Goal: Task Accomplishment & Management: Manage account settings

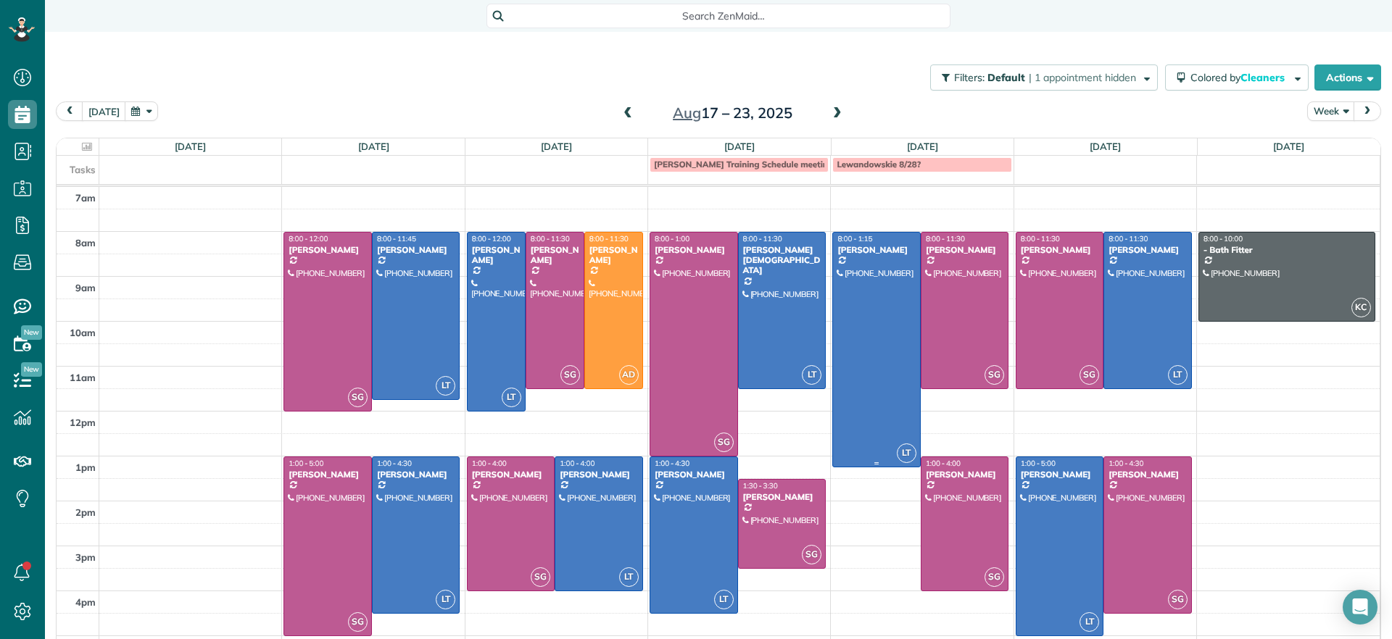
scroll to position [7, 7]
click at [325, 528] on div at bounding box center [327, 546] width 87 height 178
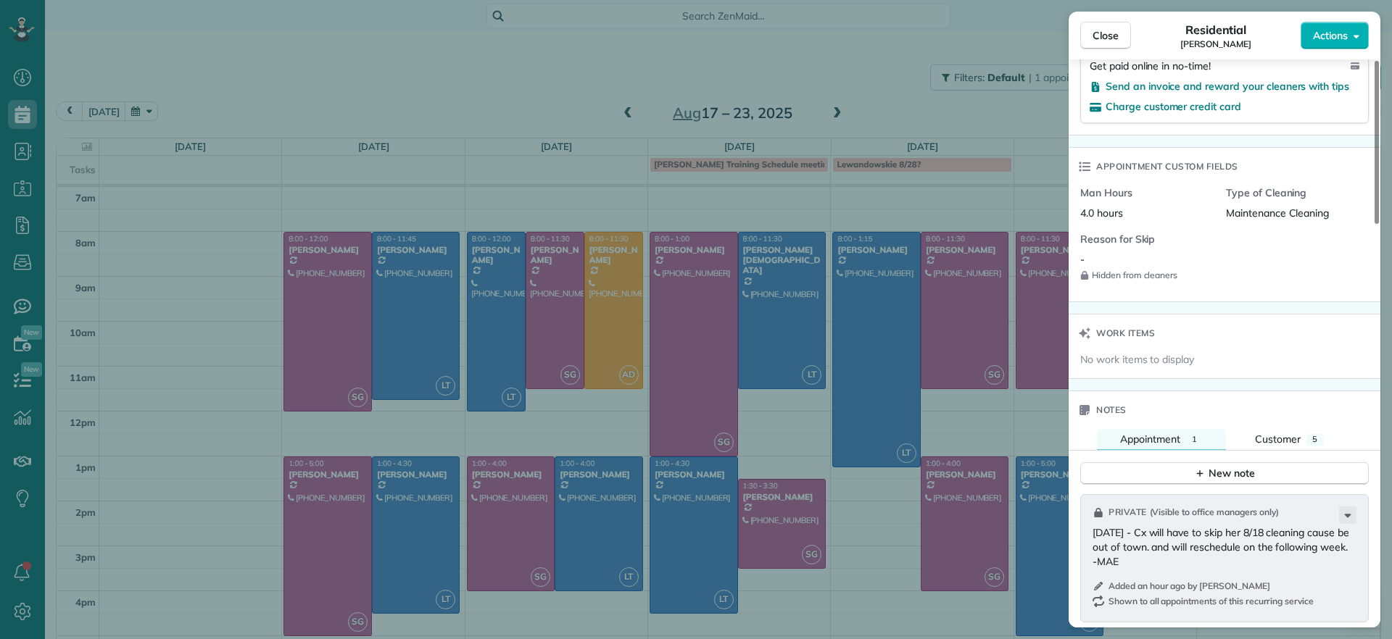
scroll to position [953, 0]
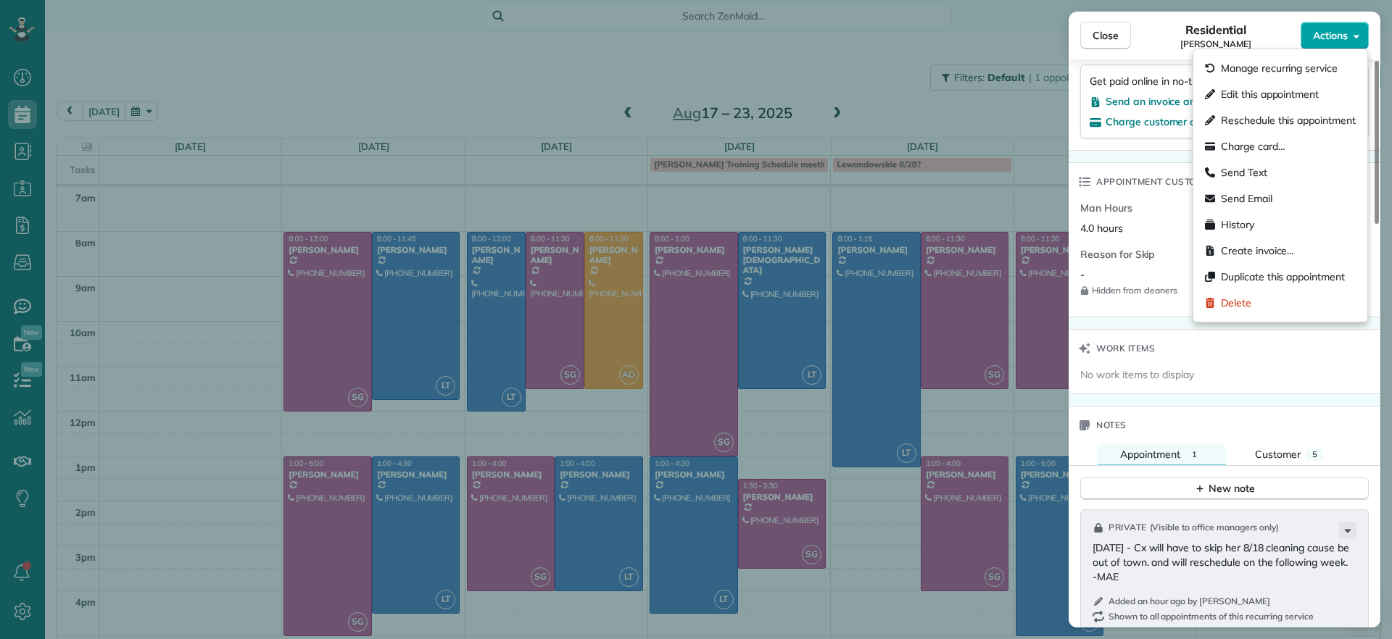
click at [1335, 46] on button "Actions" at bounding box center [1335, 36] width 68 height 28
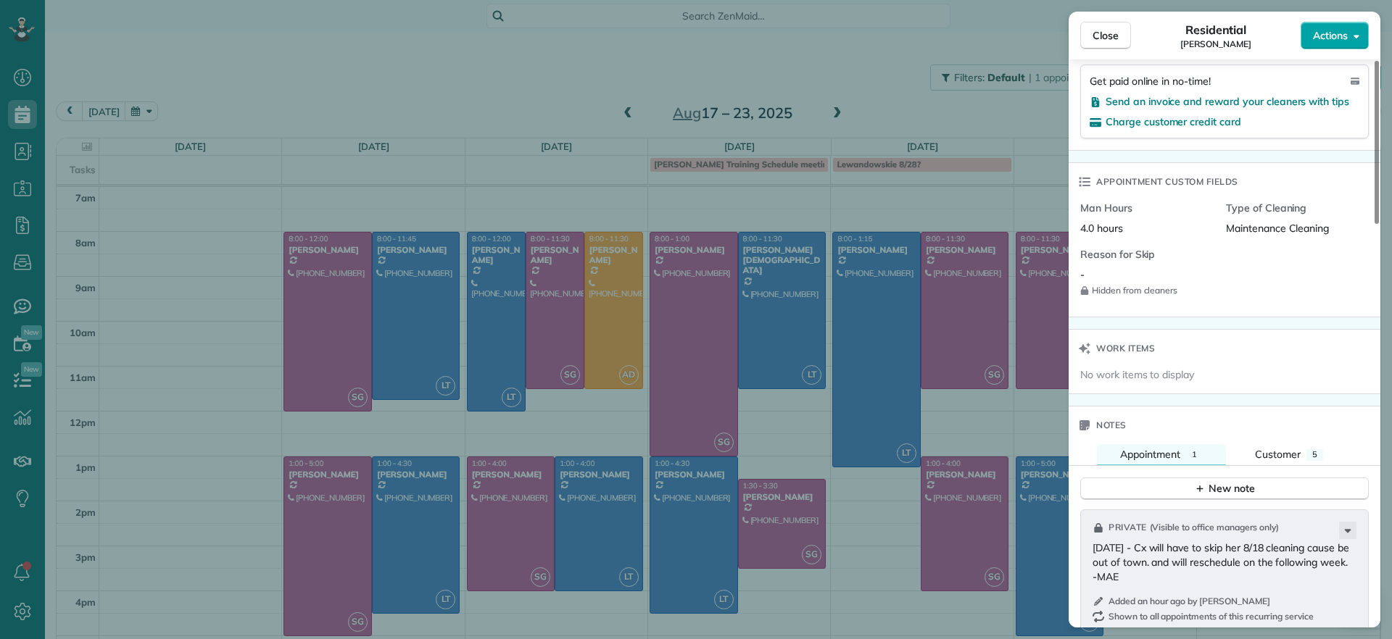
click at [1335, 46] on button "Actions" at bounding box center [1335, 36] width 68 height 28
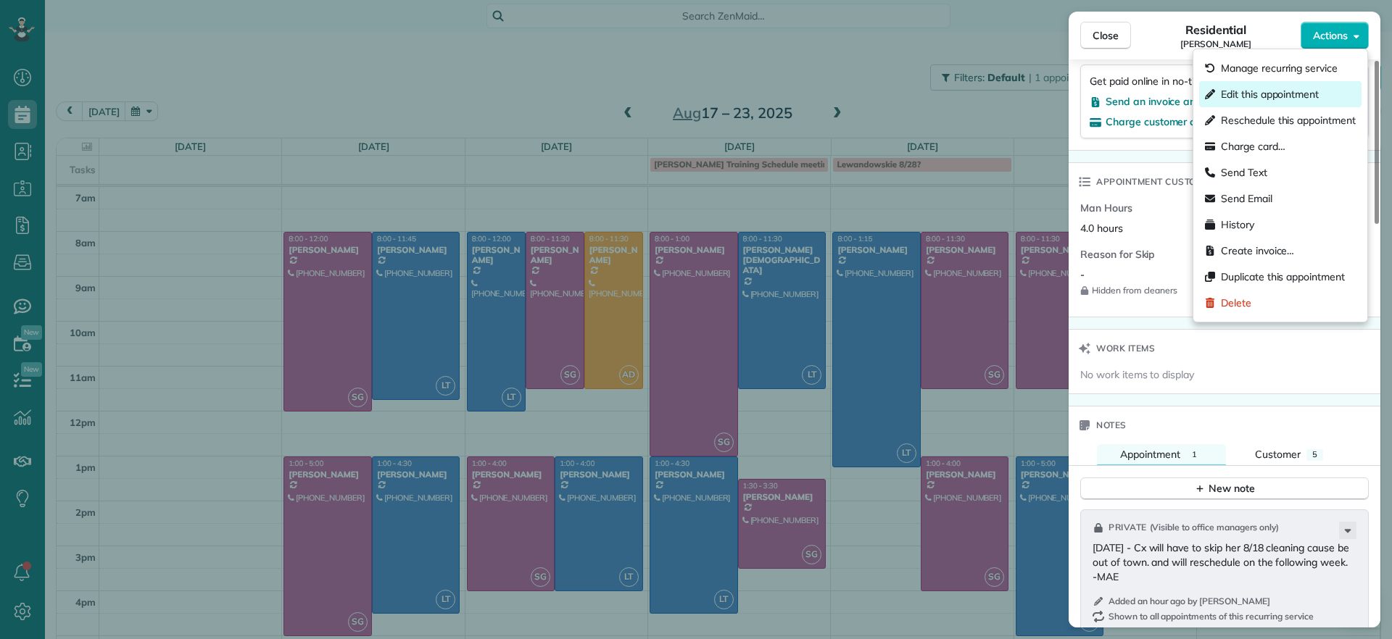
click at [1299, 90] on span "Edit this appointment" at bounding box center [1270, 94] width 98 height 14
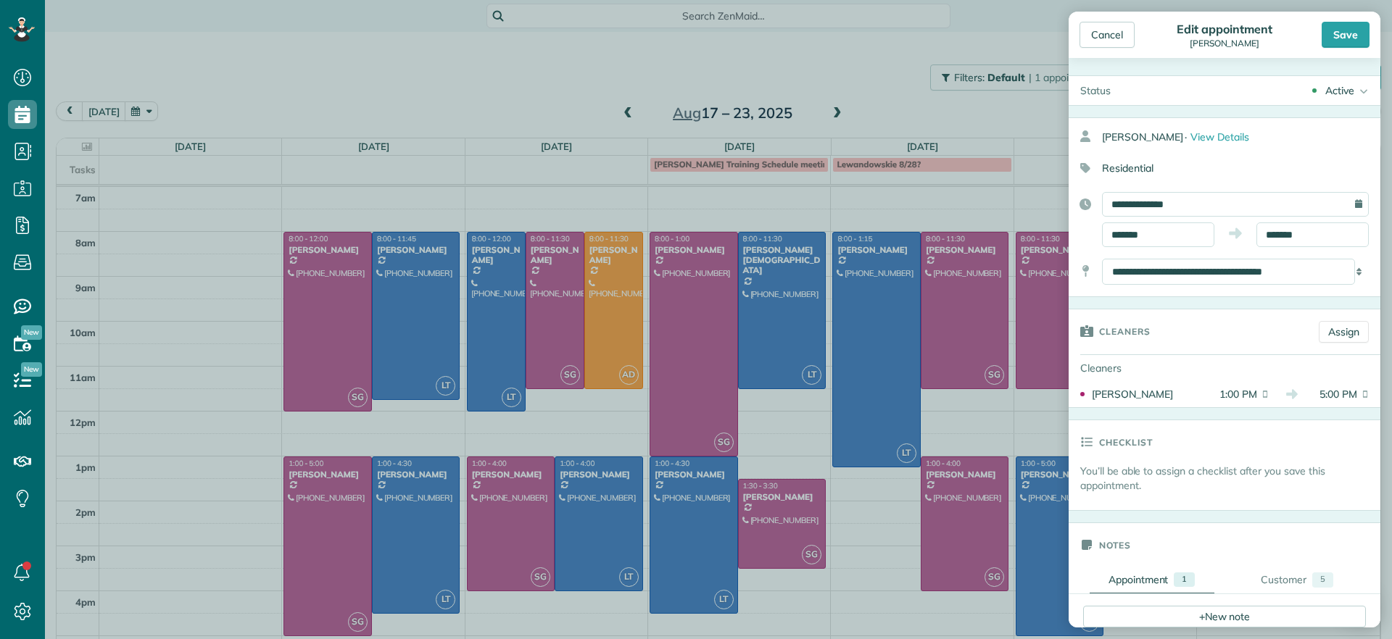
click at [1136, 27] on div "Cancel" at bounding box center [1125, 35] width 93 height 26
click at [1129, 27] on div "Cancel" at bounding box center [1106, 35] width 55 height 26
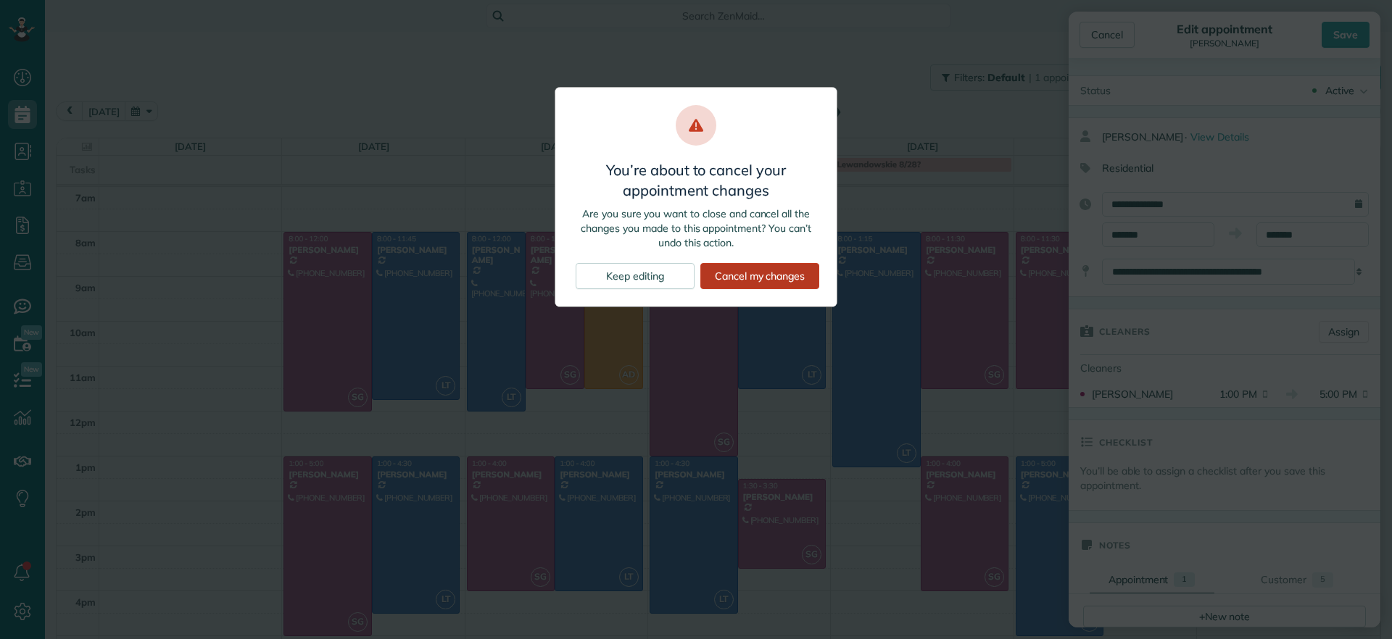
click at [750, 277] on div "Cancel my changes" at bounding box center [759, 276] width 119 height 26
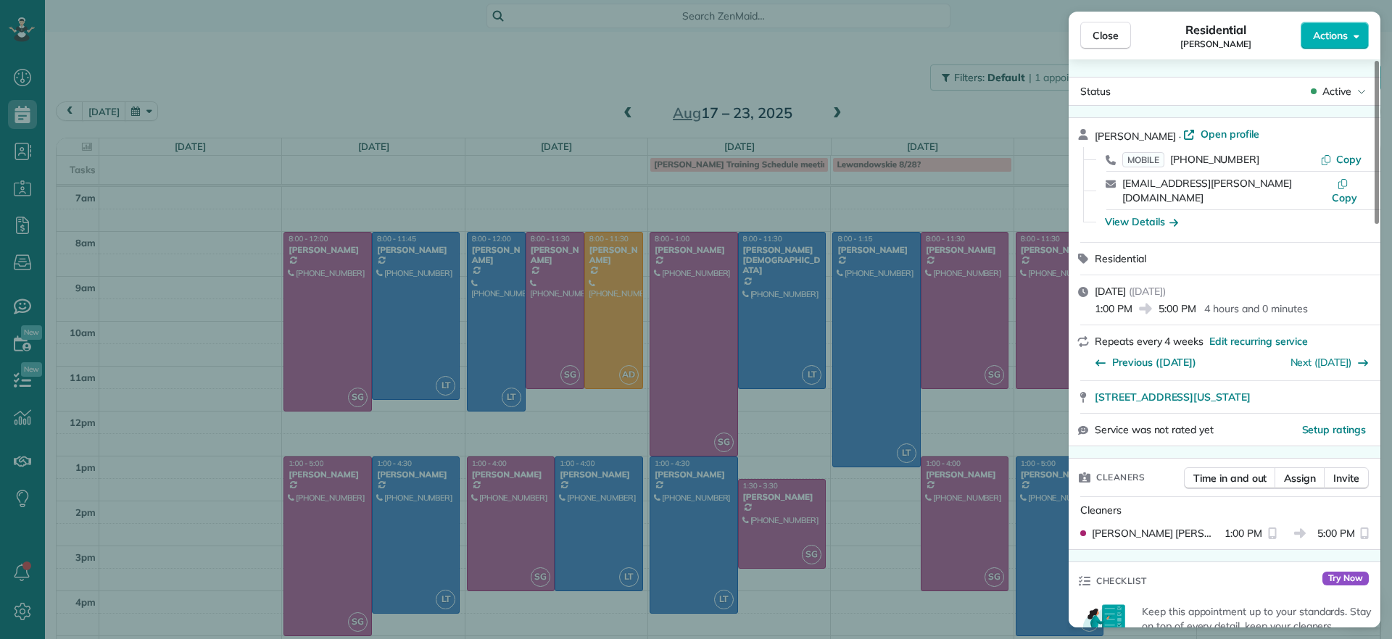
click at [824, 109] on div "Close Residential [PERSON_NAME] Actions Status Active [PERSON_NAME] · Open prof…" at bounding box center [696, 319] width 1392 height 639
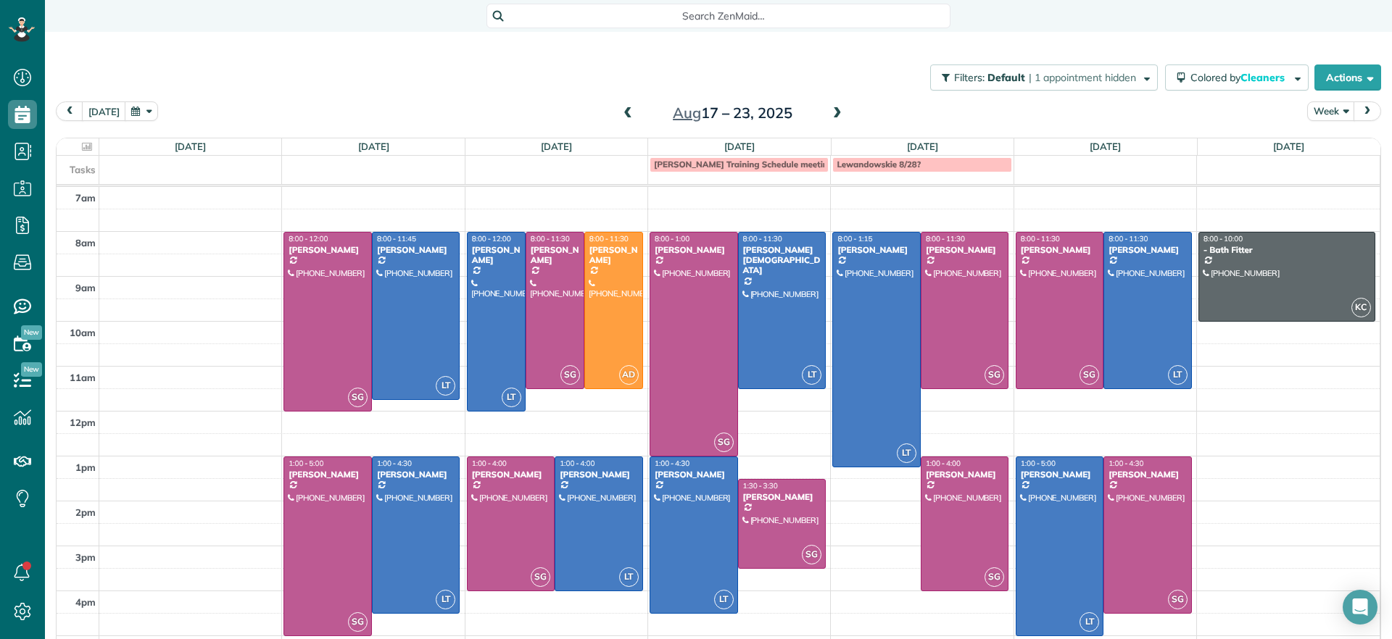
click at [829, 111] on span at bounding box center [837, 113] width 16 height 13
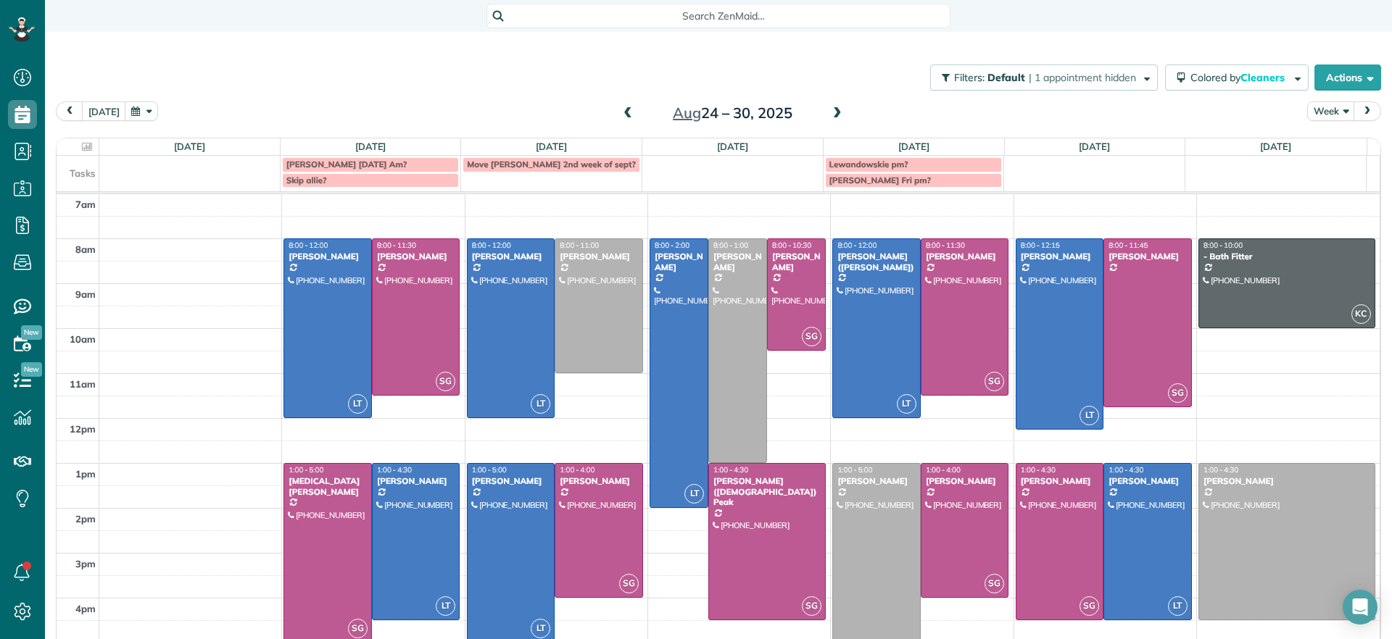
click at [623, 112] on span at bounding box center [628, 113] width 16 height 13
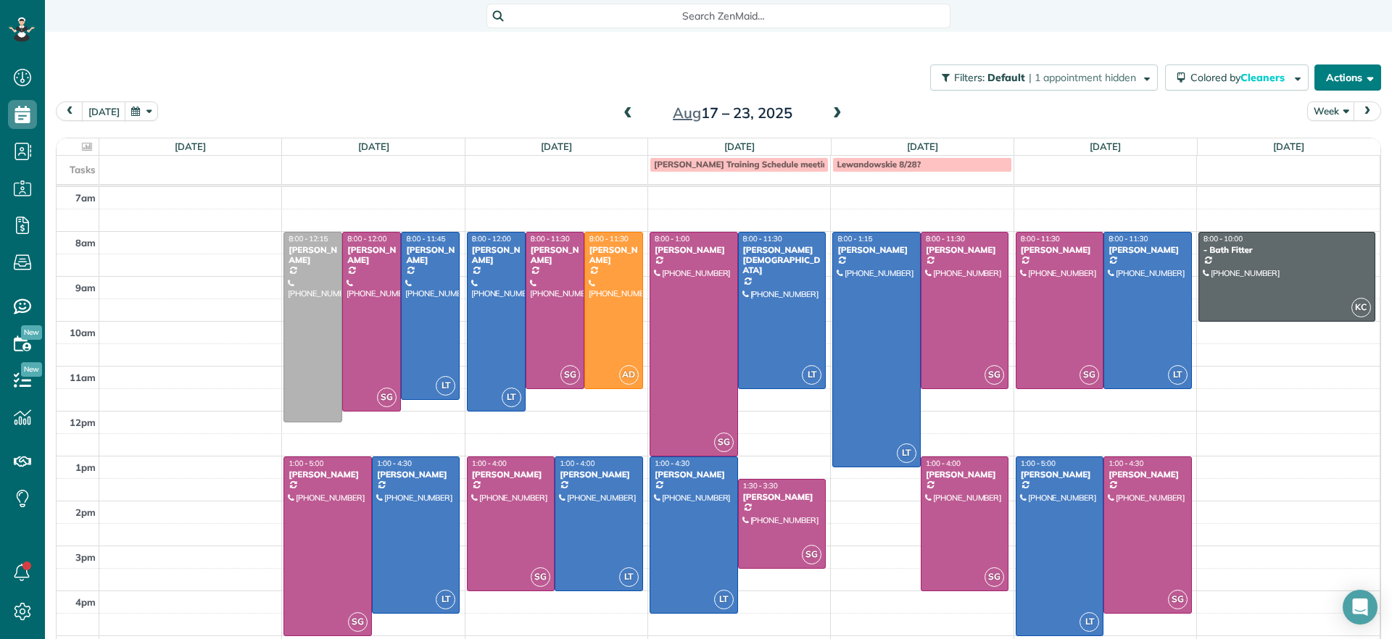
click at [1314, 80] on button "Actions" at bounding box center [1347, 78] width 67 height 26
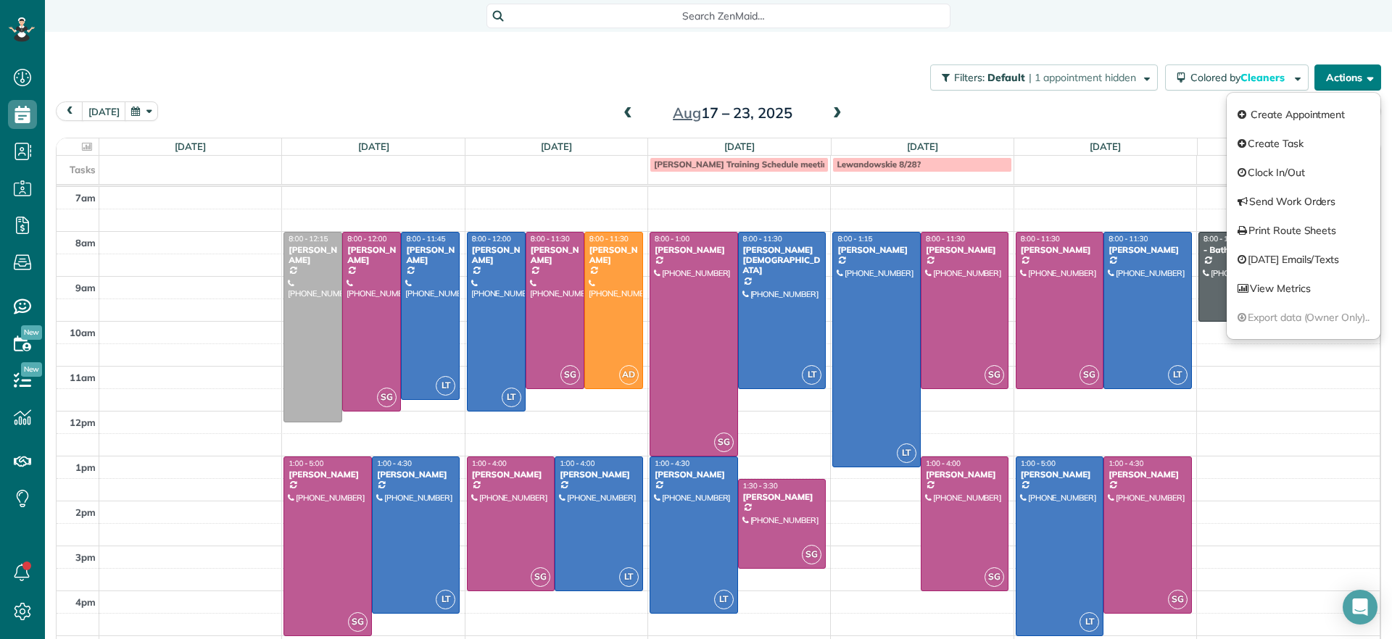
click at [1314, 80] on button "Actions" at bounding box center [1347, 78] width 67 height 26
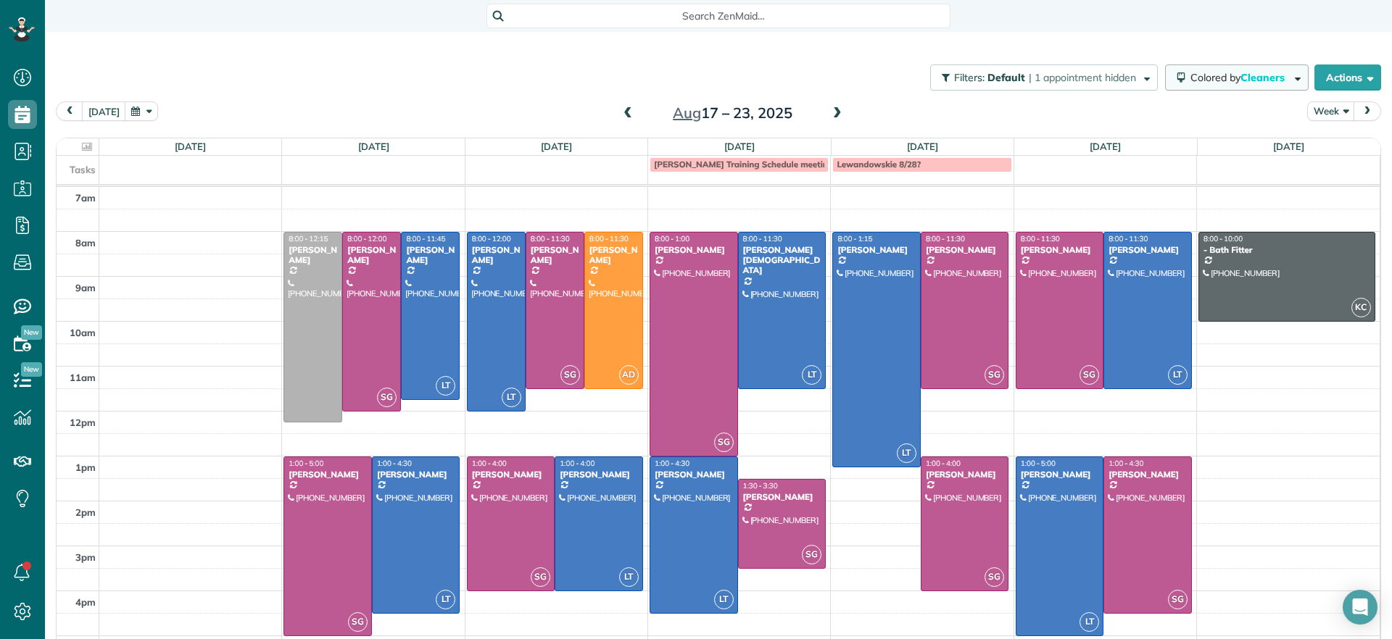
click at [1274, 84] on button "Colored by Cleaners" at bounding box center [1237, 78] width 144 height 26
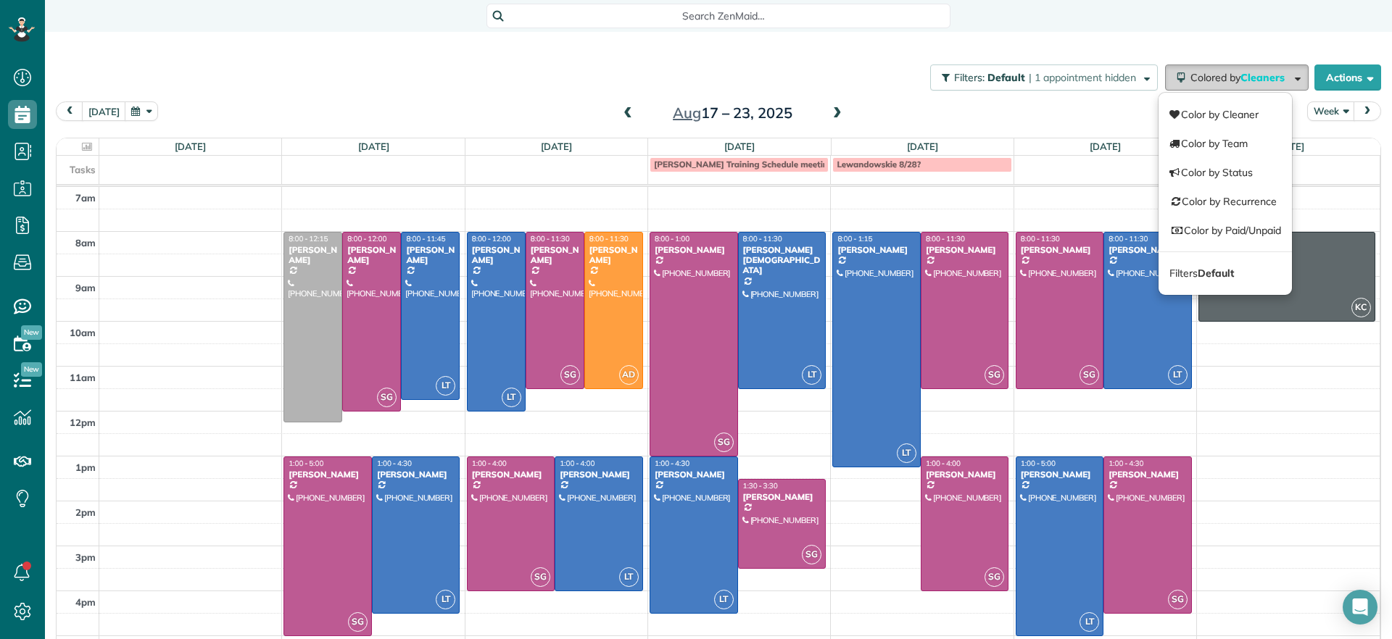
click at [1274, 84] on button "Colored by Cleaners" at bounding box center [1237, 78] width 144 height 26
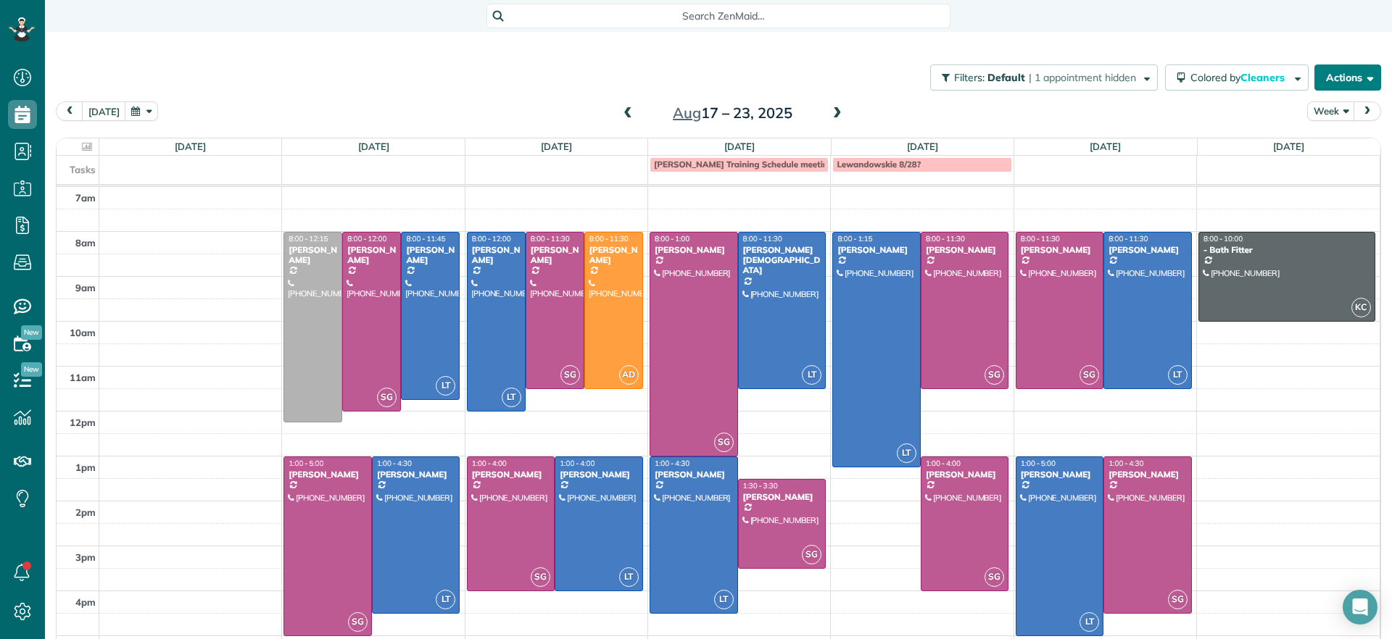
click at [1330, 85] on button "Actions" at bounding box center [1347, 78] width 67 height 26
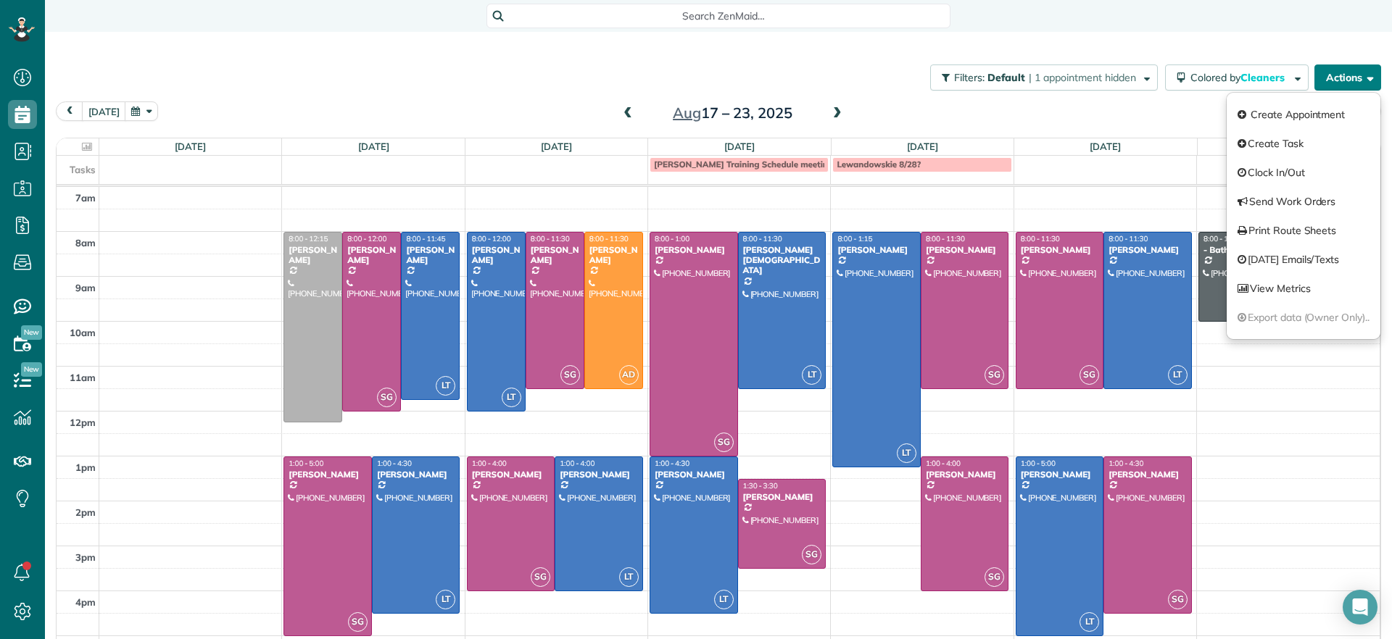
click at [1330, 85] on button "Actions" at bounding box center [1347, 78] width 67 height 26
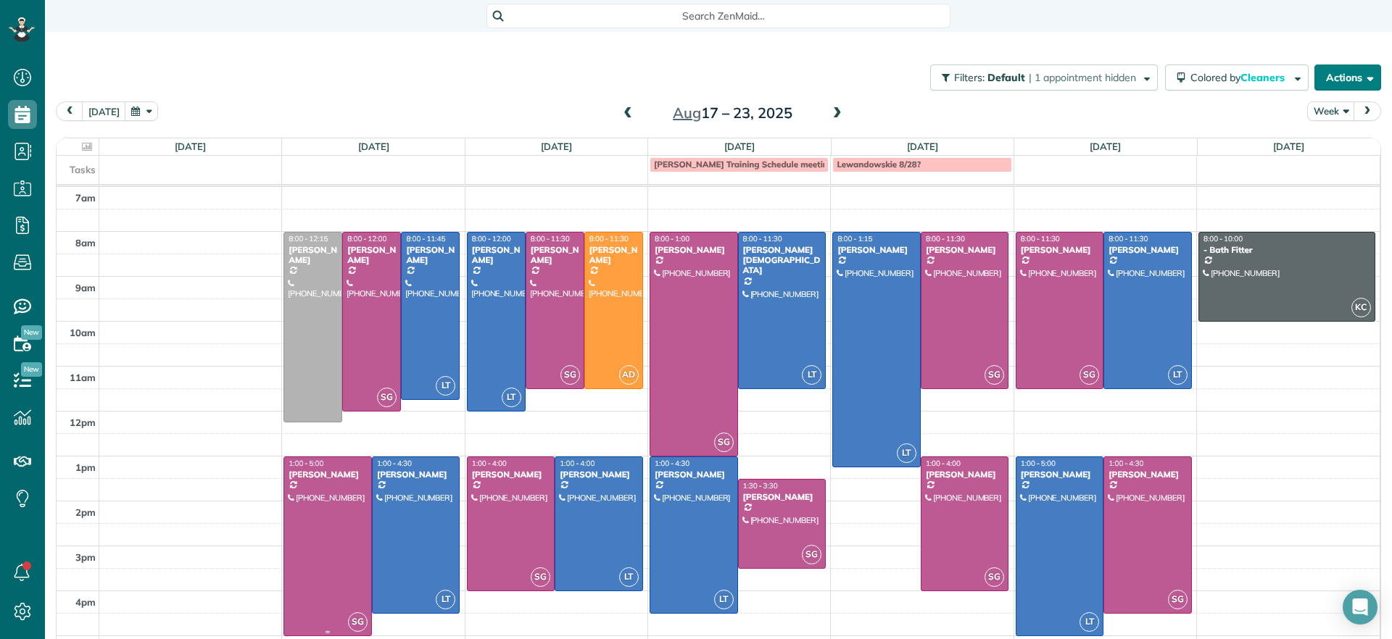
click at [321, 524] on div at bounding box center [327, 546] width 87 height 178
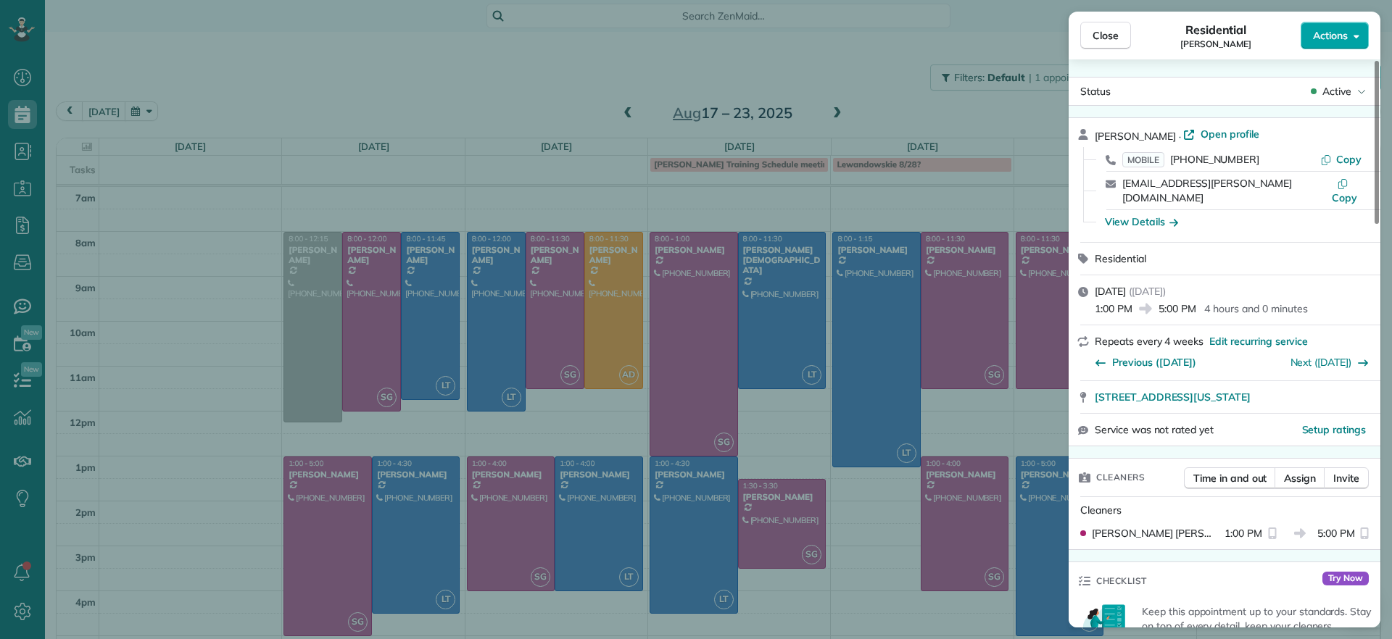
click at [1328, 36] on span "Actions" at bounding box center [1330, 35] width 35 height 14
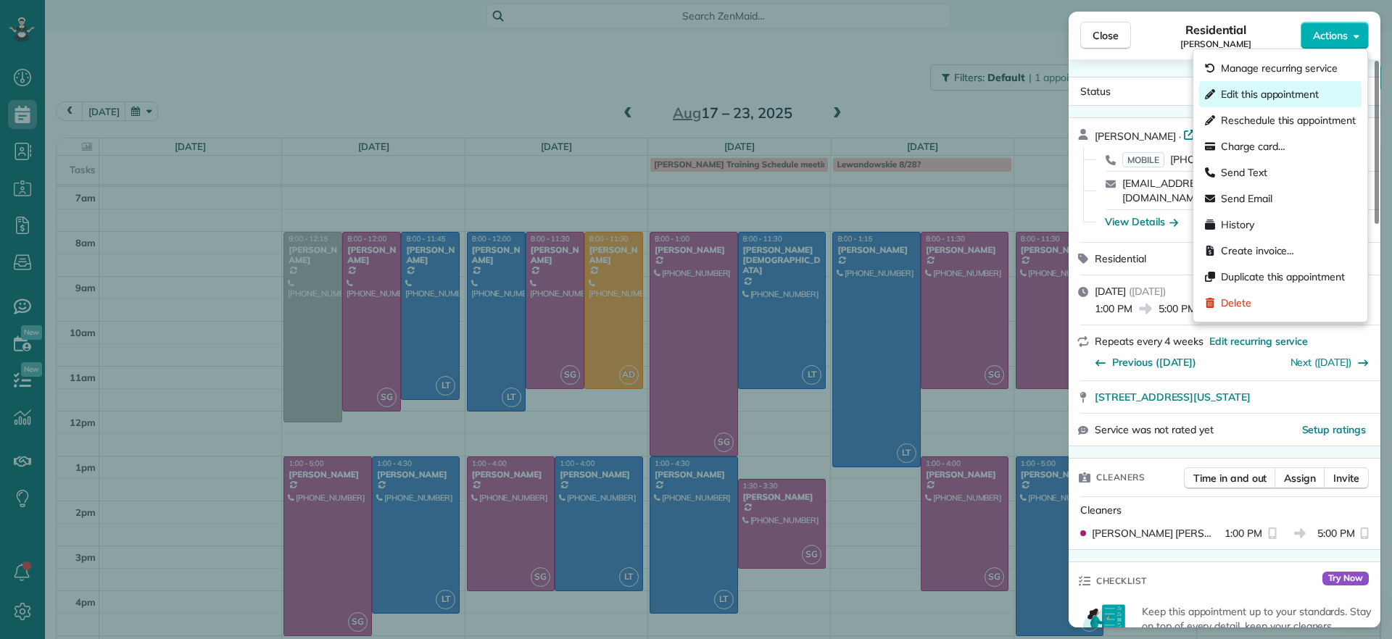
click at [1292, 89] on span "Edit this appointment" at bounding box center [1270, 94] width 98 height 14
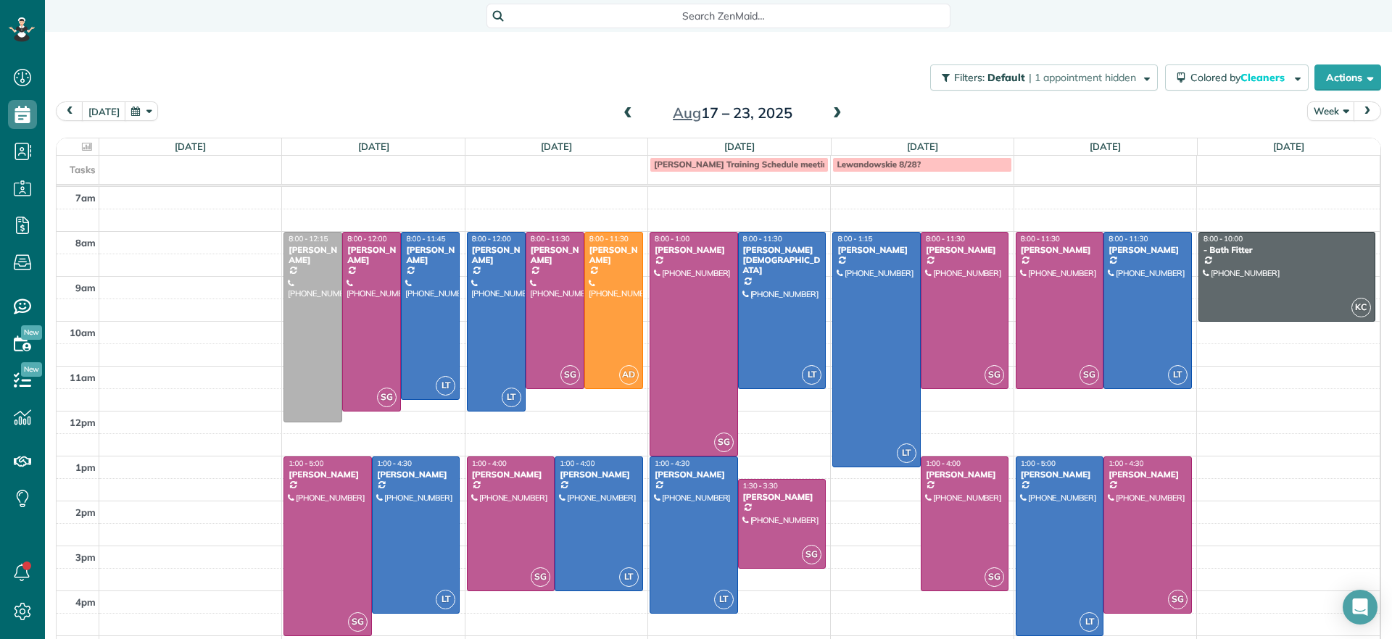
click at [1293, 88] on div at bounding box center [696, 319] width 1392 height 639
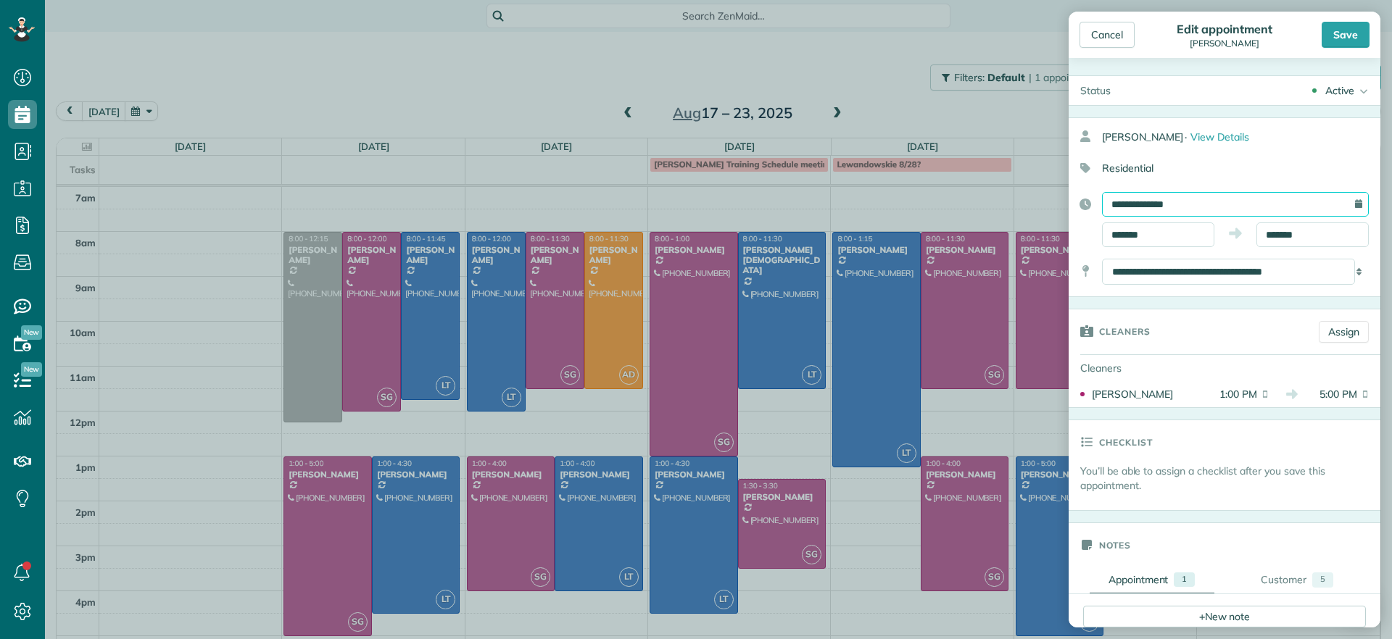
click at [1336, 205] on input "**********" at bounding box center [1235, 204] width 267 height 25
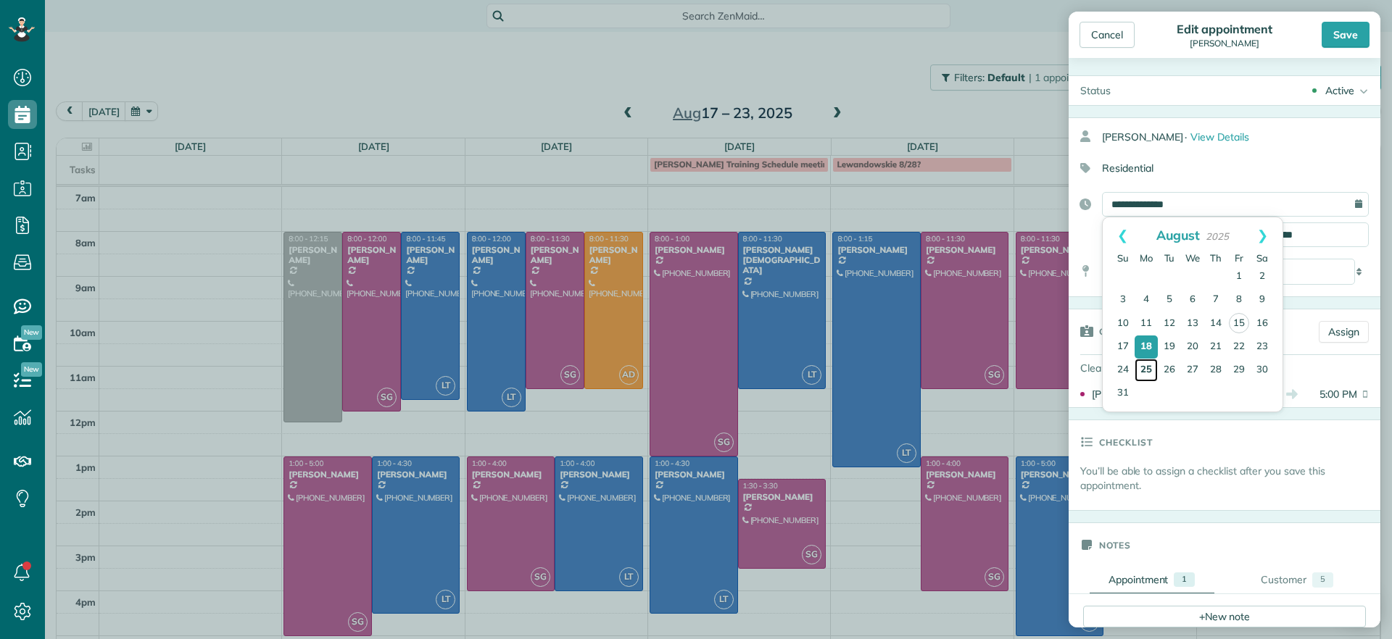
click at [1144, 377] on link "25" at bounding box center [1146, 370] width 23 height 23
type input "**********"
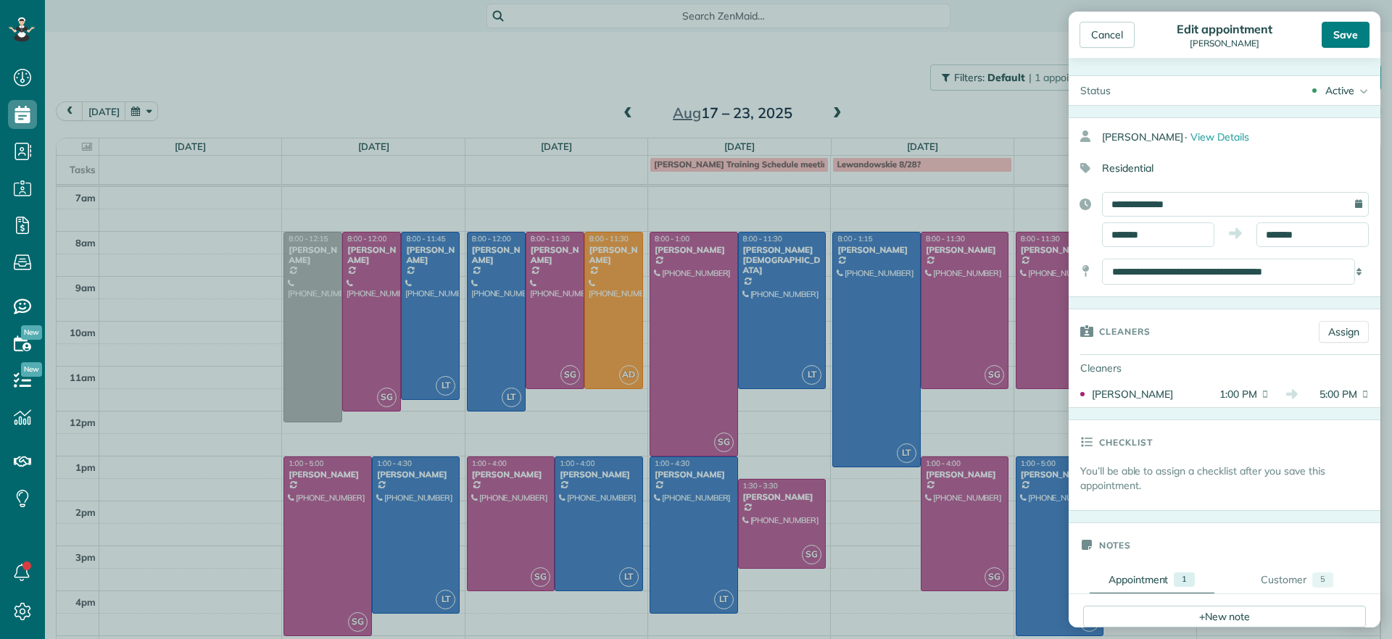
click at [1348, 34] on div "Save" at bounding box center [1346, 35] width 48 height 26
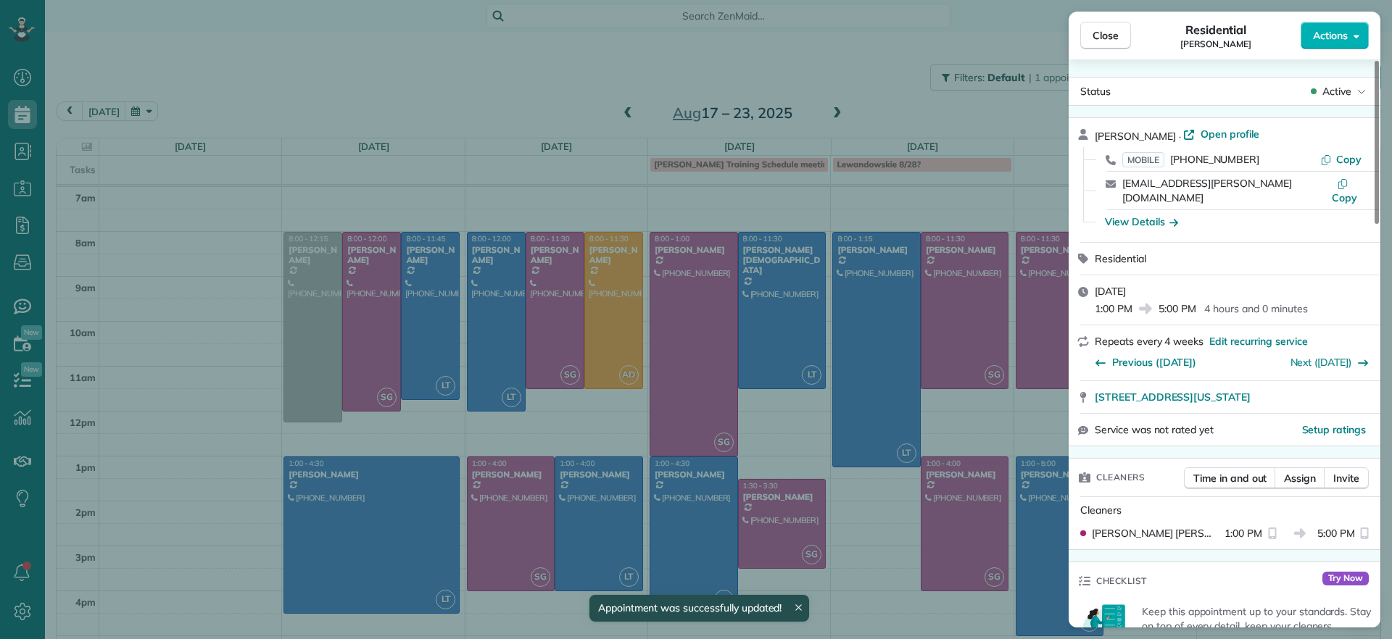
click at [555, 101] on div "Close Residential [PERSON_NAME] Actions Status Active [PERSON_NAME] · Open prof…" at bounding box center [696, 319] width 1392 height 639
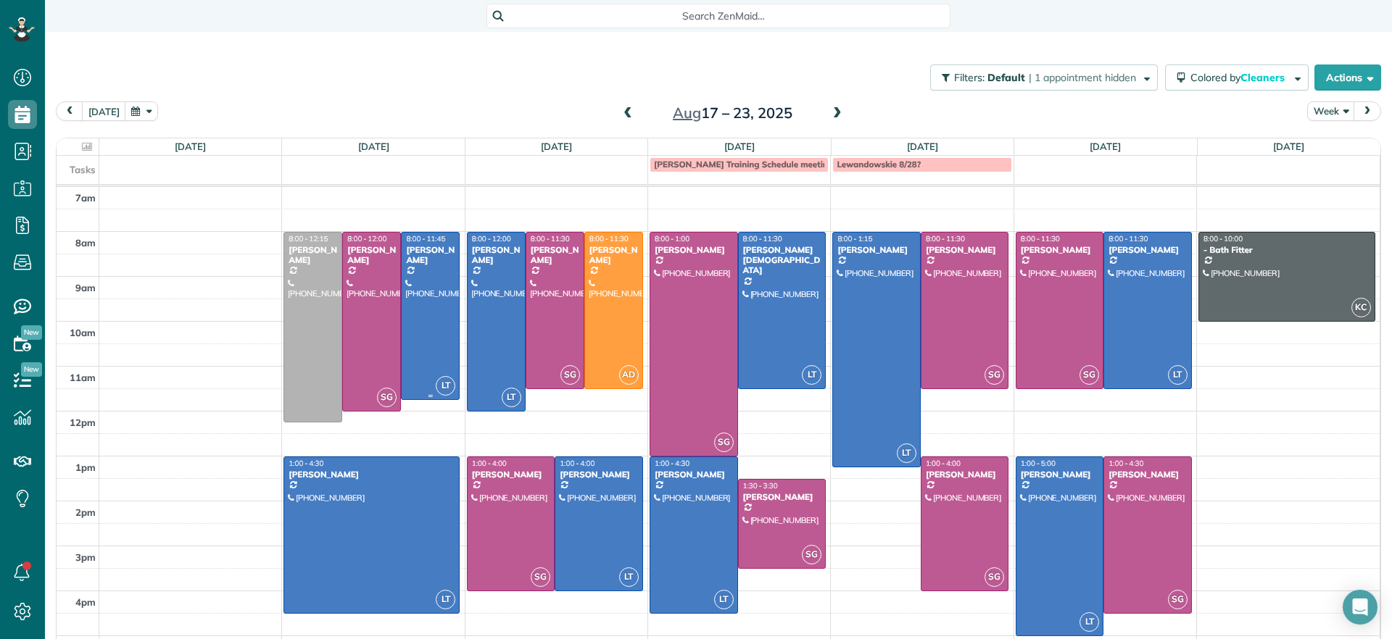
click at [421, 271] on div at bounding box center [430, 316] width 57 height 167
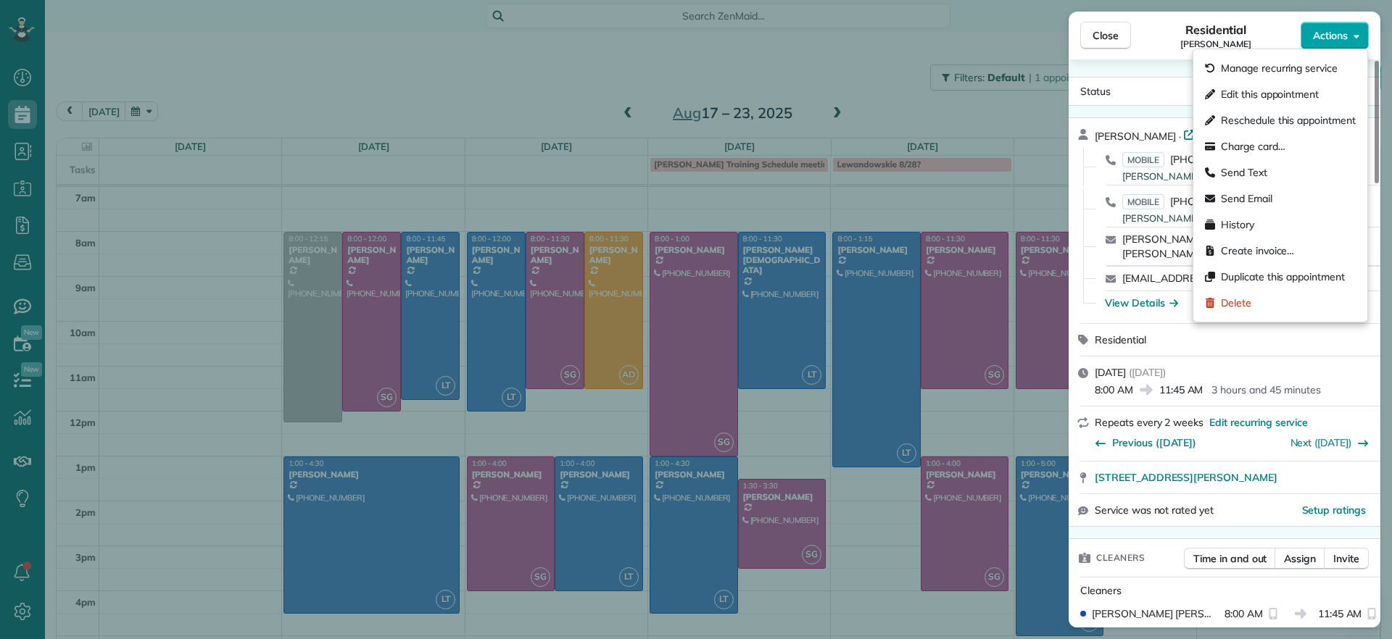
click at [1333, 44] on button "Actions" at bounding box center [1335, 36] width 68 height 28
click at [1333, 43] on button "Actions" at bounding box center [1335, 36] width 68 height 28
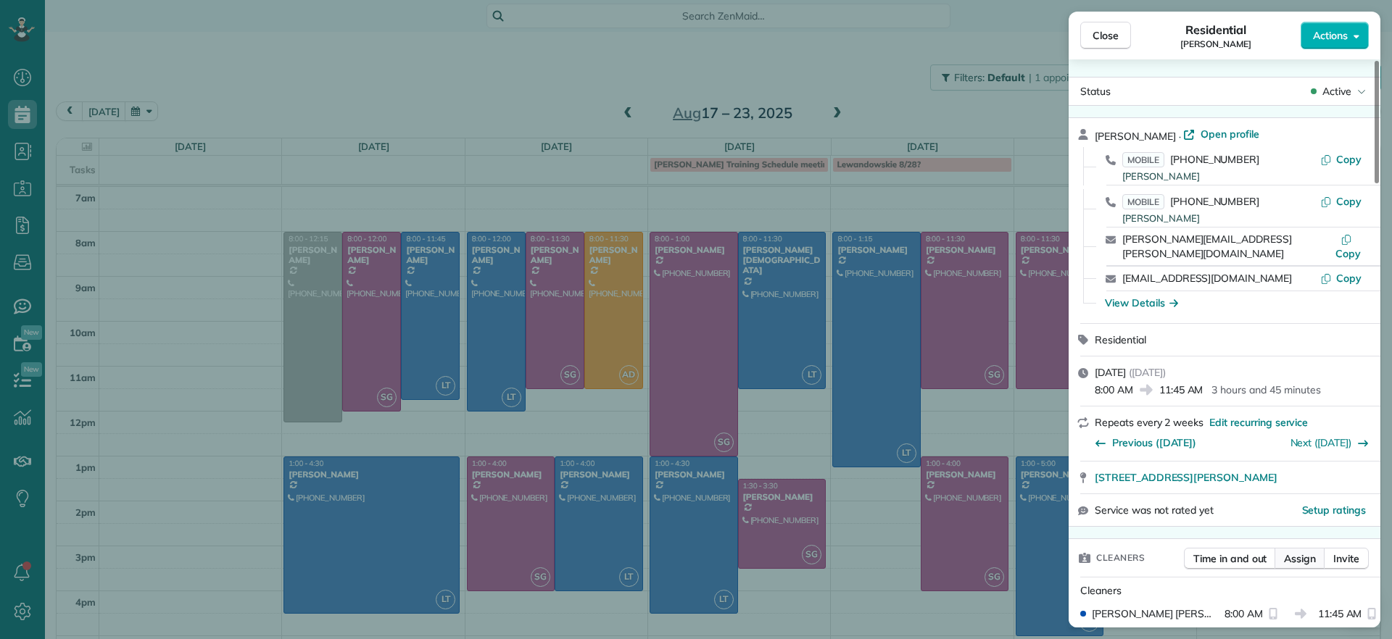
click at [1293, 552] on span "Assign" at bounding box center [1300, 559] width 32 height 14
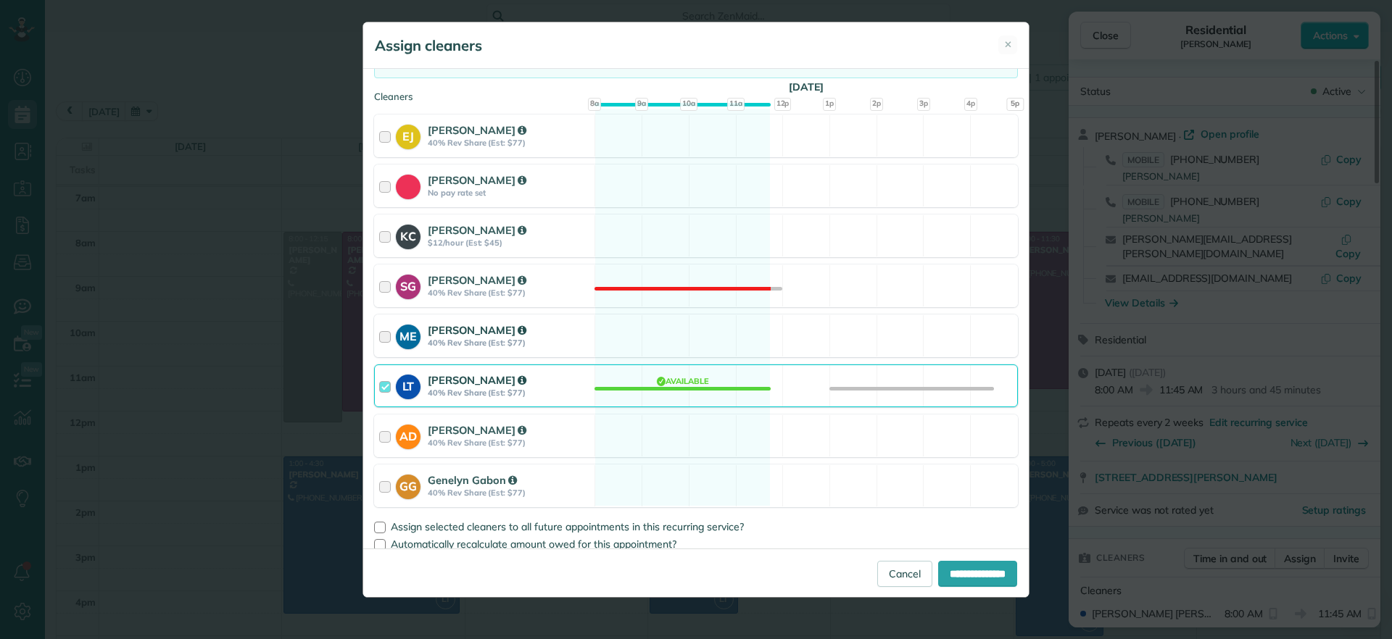
scroll to position [149, 0]
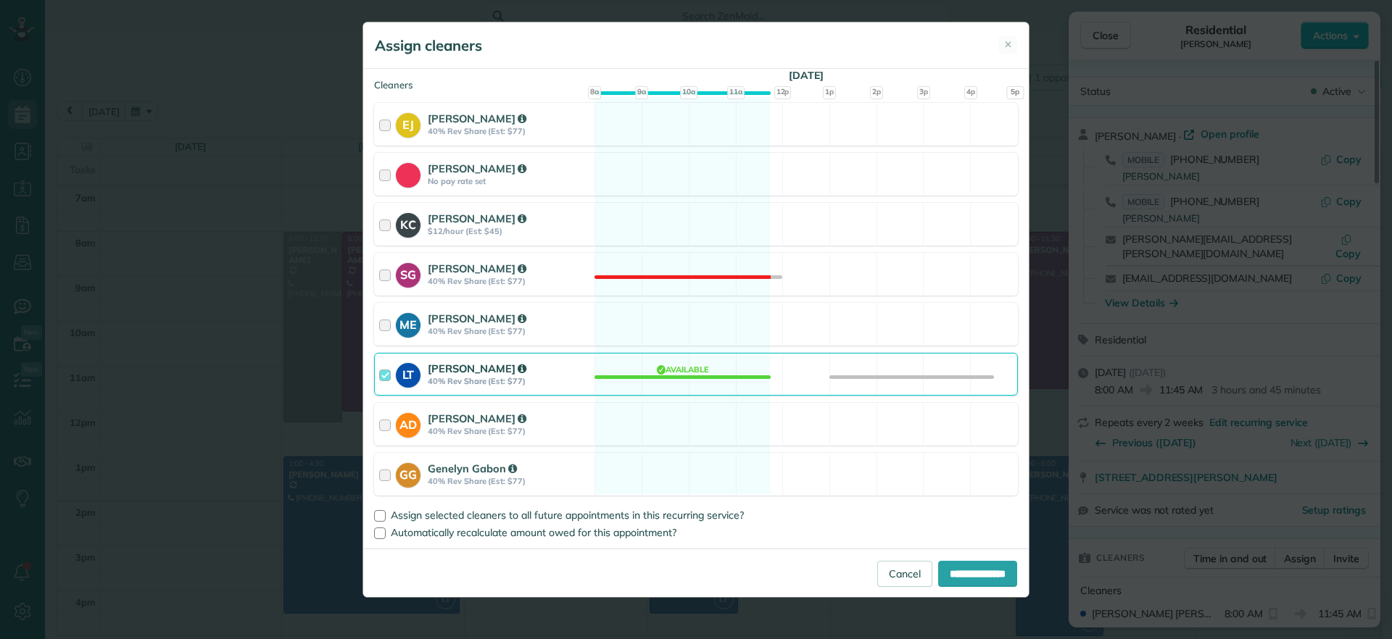
click at [646, 376] on div "LT [PERSON_NAME] 40% Rev Share (Est: $77) Available" at bounding box center [696, 374] width 644 height 43
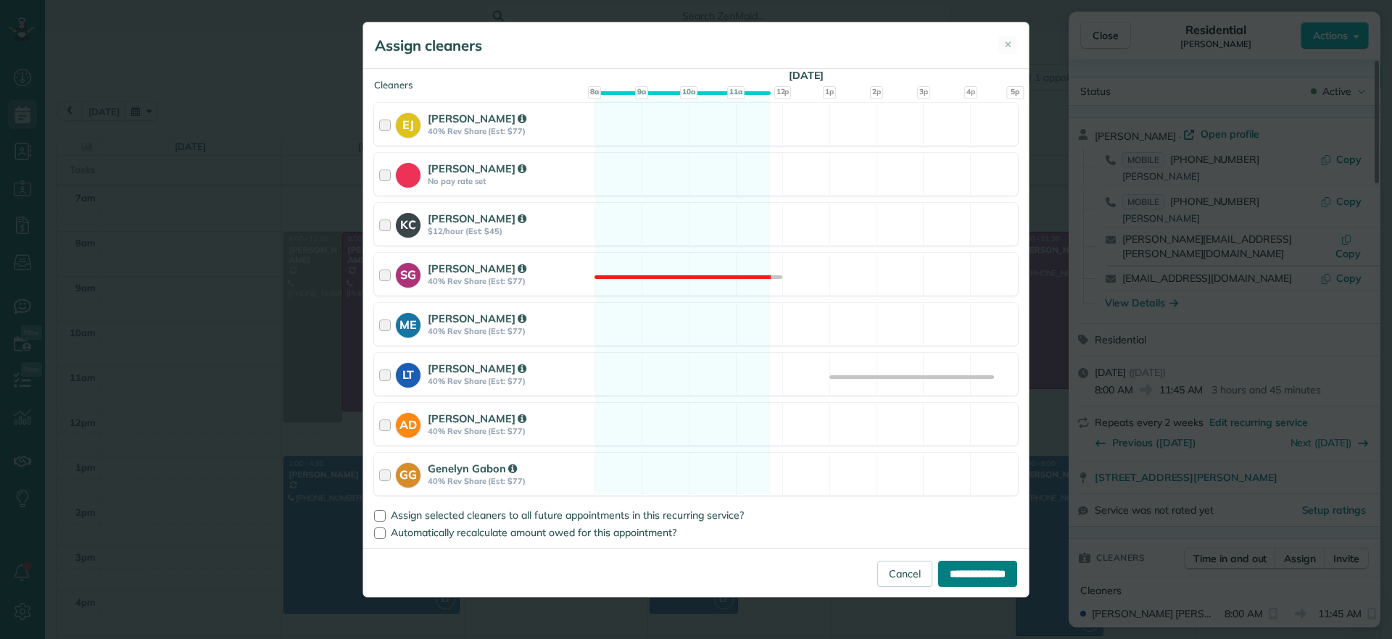
click at [966, 574] on input "**********" at bounding box center [977, 574] width 79 height 26
type input "**********"
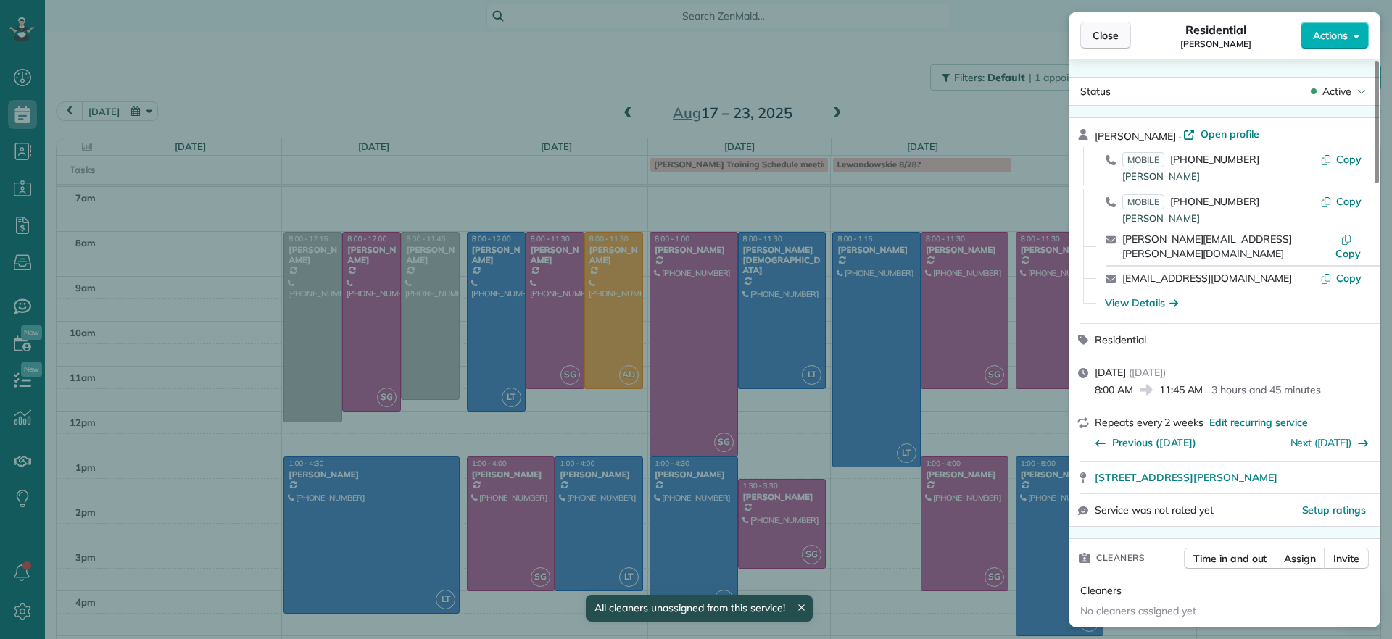
click at [1089, 43] on button "Close" at bounding box center [1105, 36] width 51 height 28
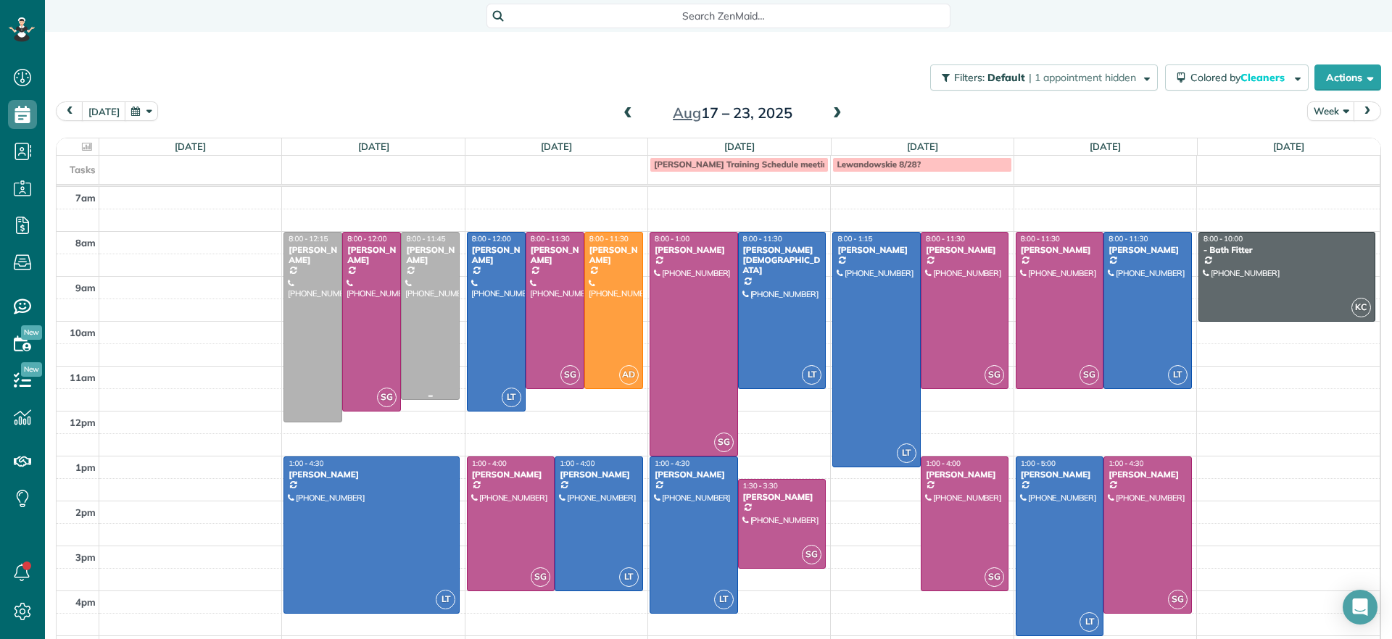
drag, startPoint x: 428, startPoint y: 345, endPoint x: 420, endPoint y: 370, distance: 26.1
click at [428, 343] on div at bounding box center [430, 316] width 57 height 167
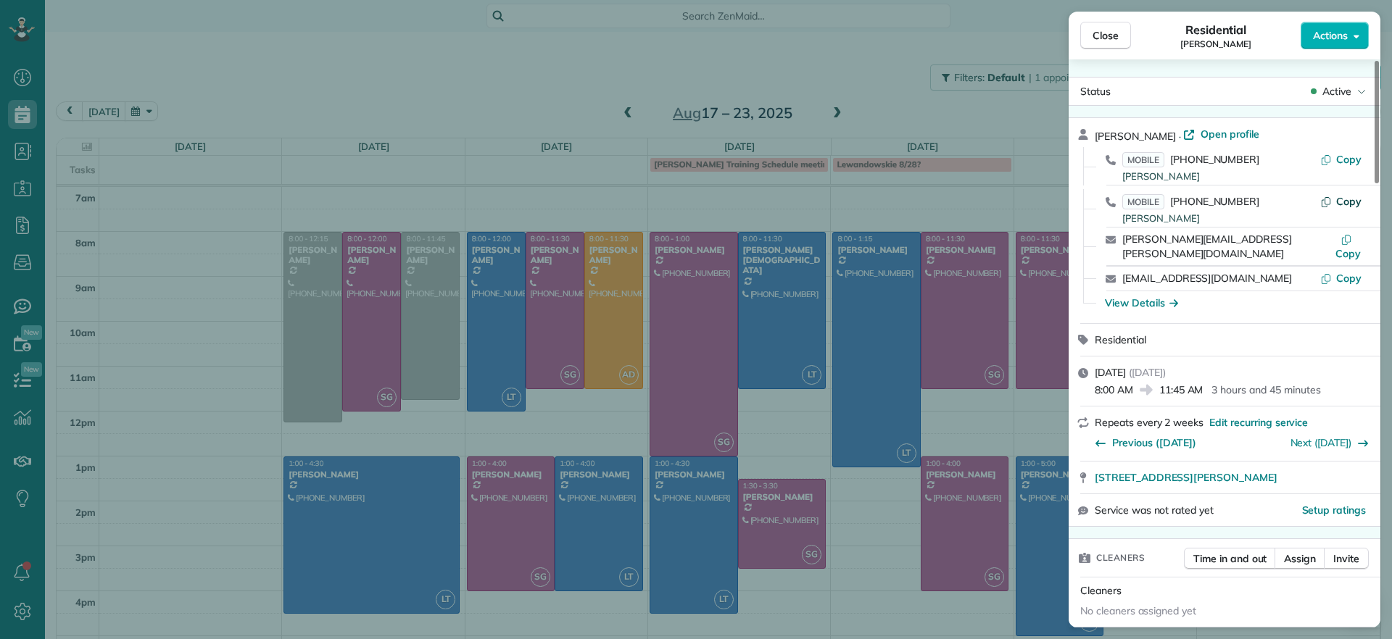
click at [1346, 204] on span "Copy" at bounding box center [1348, 201] width 25 height 13
click at [188, 354] on div "Close Residential [PERSON_NAME] Actions Status Active [PERSON_NAME] · Open prof…" at bounding box center [696, 319] width 1392 height 639
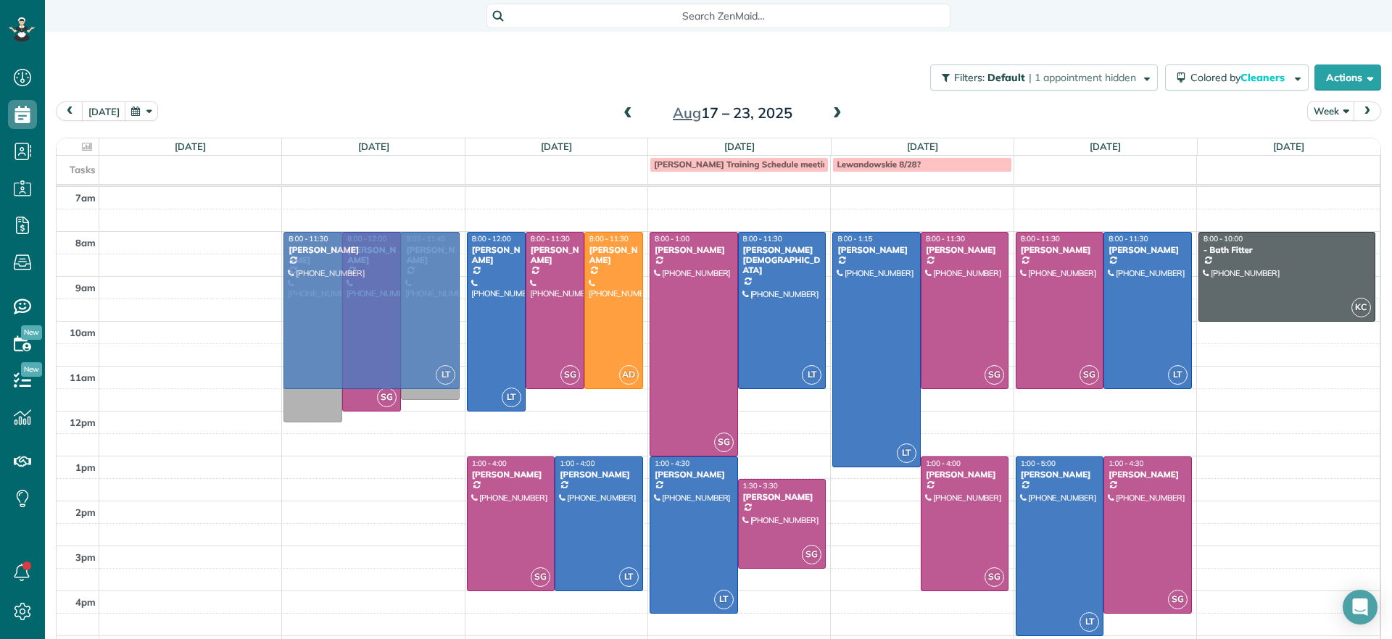
drag, startPoint x: 380, startPoint y: 539, endPoint x: 397, endPoint y: 313, distance: 226.8
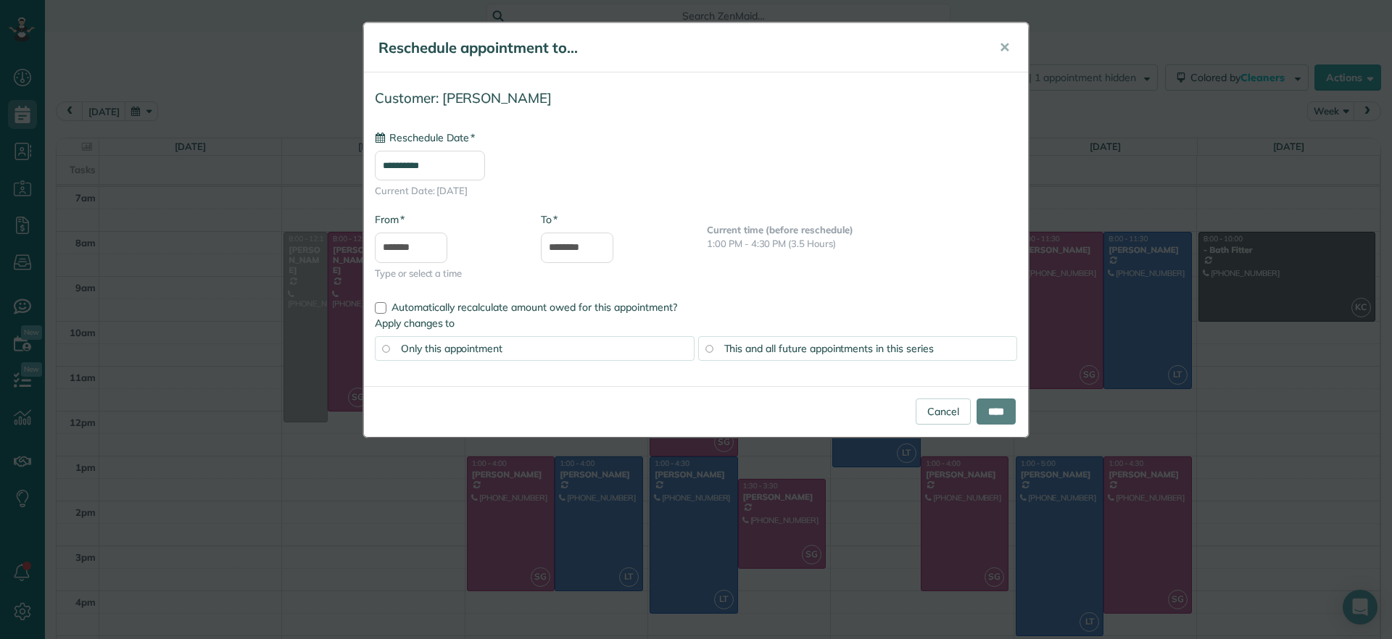
type input "**********"
click at [1005, 416] on input "****" at bounding box center [996, 412] width 39 height 26
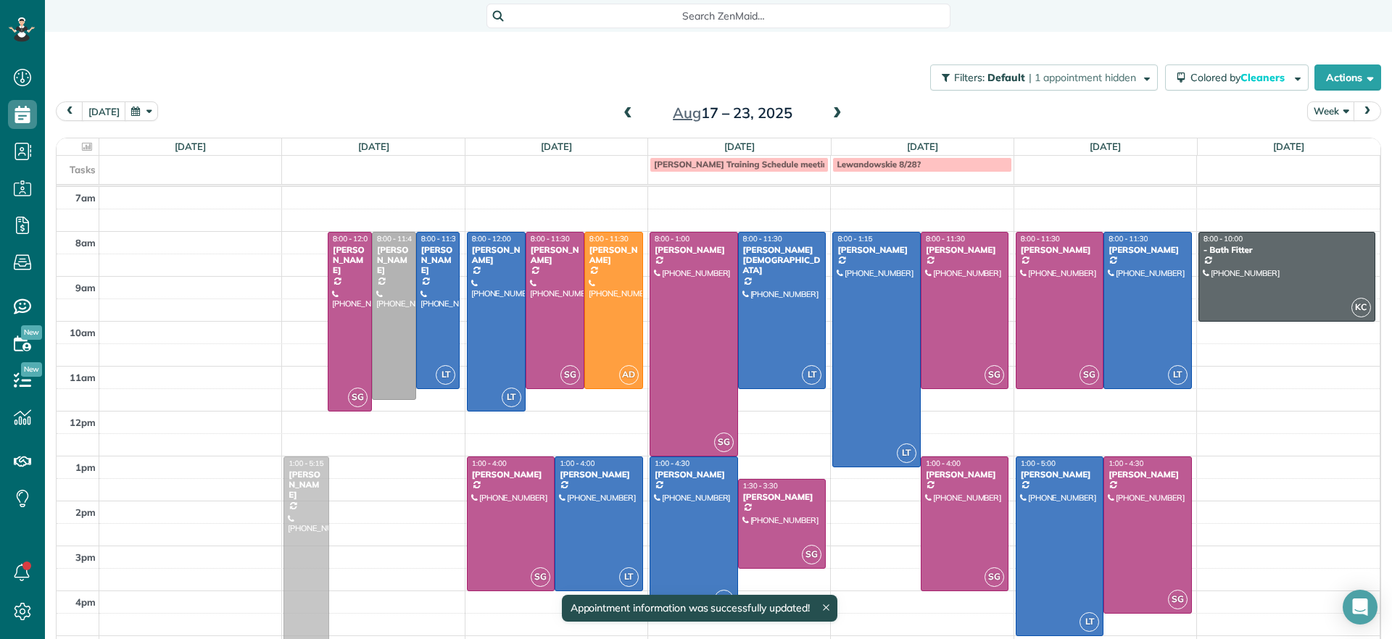
drag, startPoint x: 309, startPoint y: 273, endPoint x: 309, endPoint y: 499, distance: 226.2
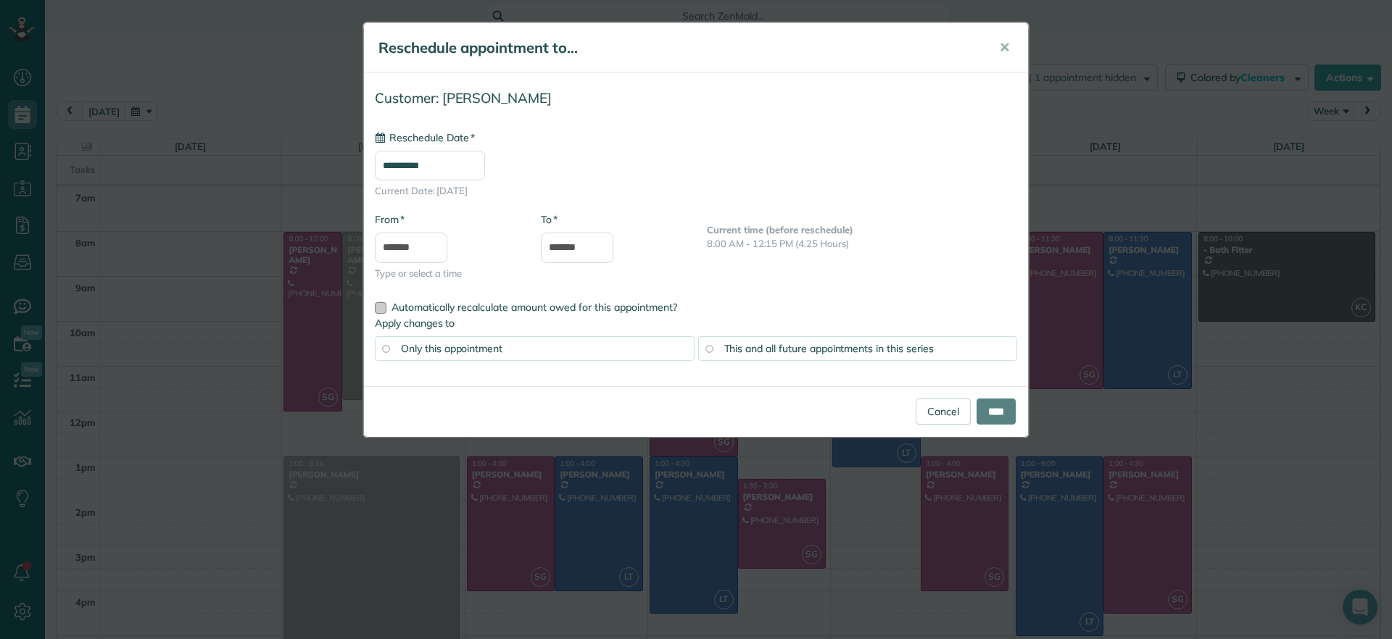
type input "**********"
drag, startPoint x: 1003, startPoint y: 415, endPoint x: 1005, endPoint y: 397, distance: 18.3
click at [1003, 413] on input "****" at bounding box center [996, 412] width 39 height 26
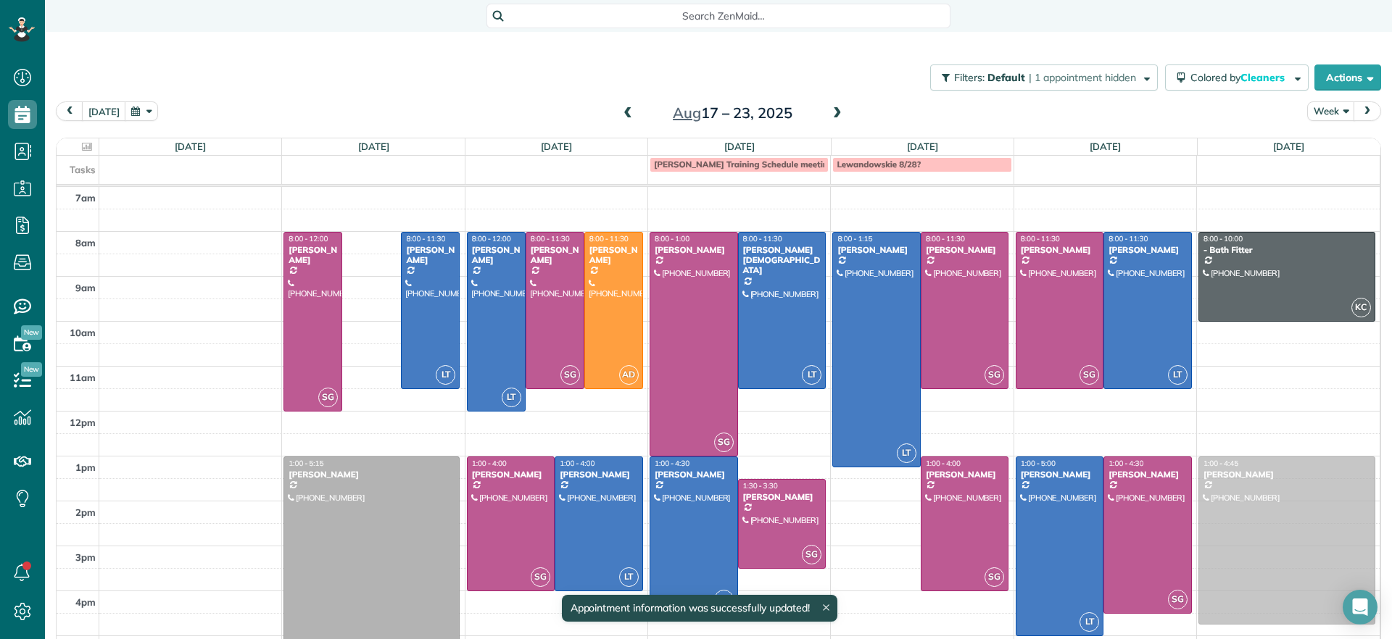
drag, startPoint x: 433, startPoint y: 283, endPoint x: 1257, endPoint y: 518, distance: 857.1
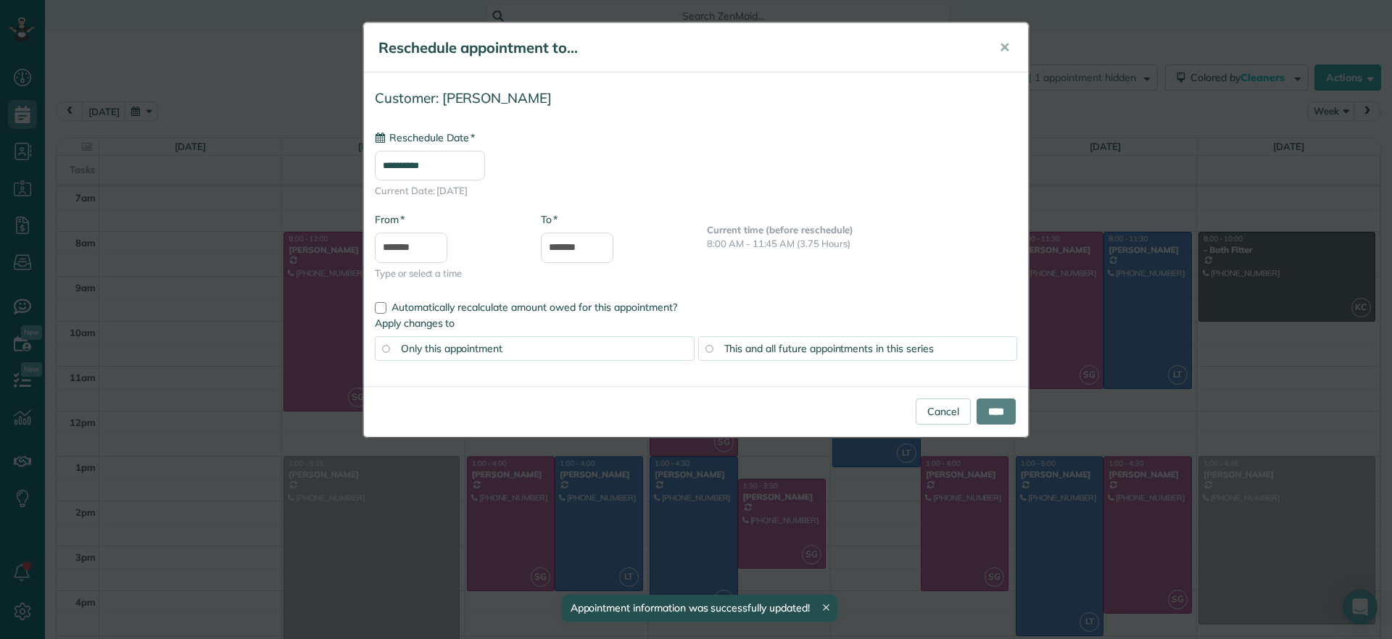
type input "**********"
click at [998, 411] on input "****" at bounding box center [996, 412] width 39 height 26
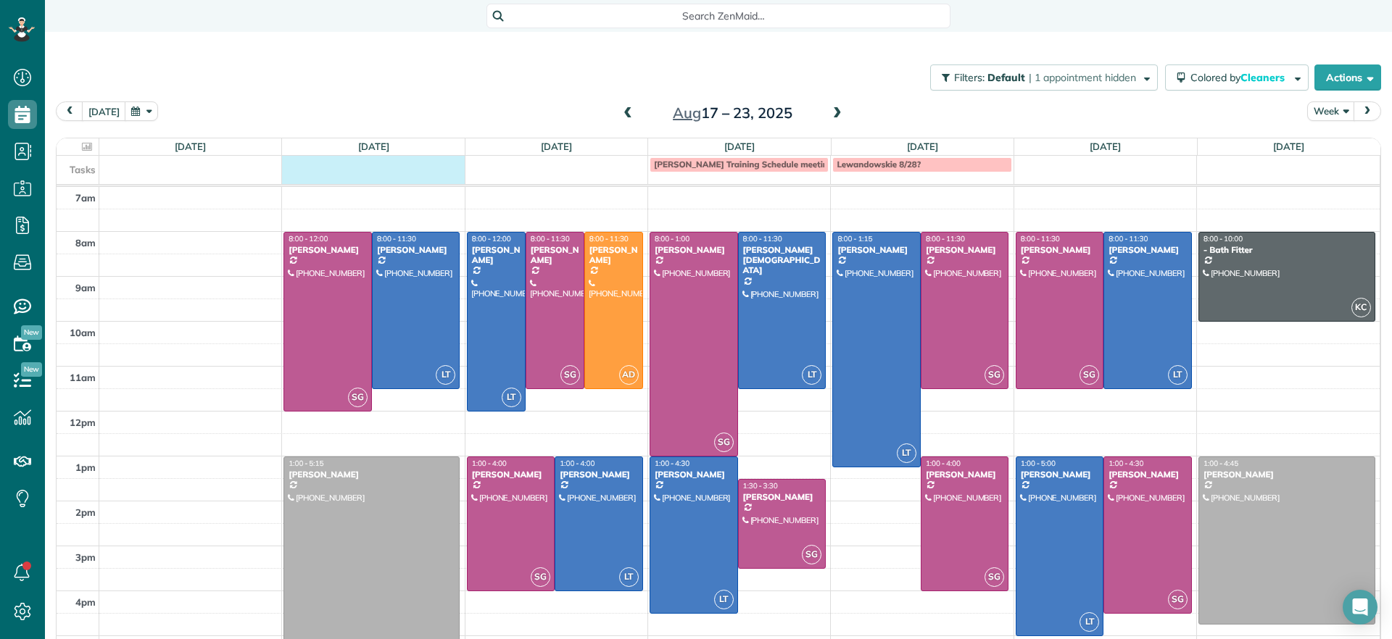
click at [424, 170] on td at bounding box center [373, 164] width 183 height 16
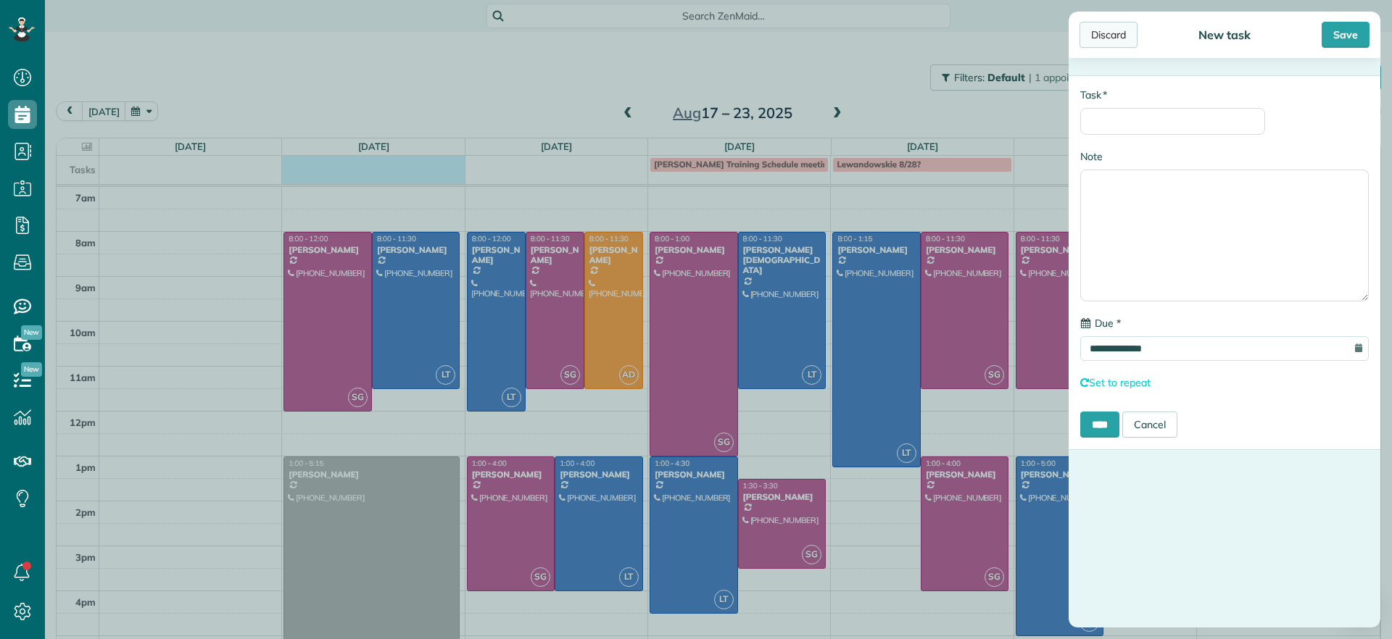
click at [1100, 31] on div "Discard" at bounding box center [1108, 35] width 58 height 26
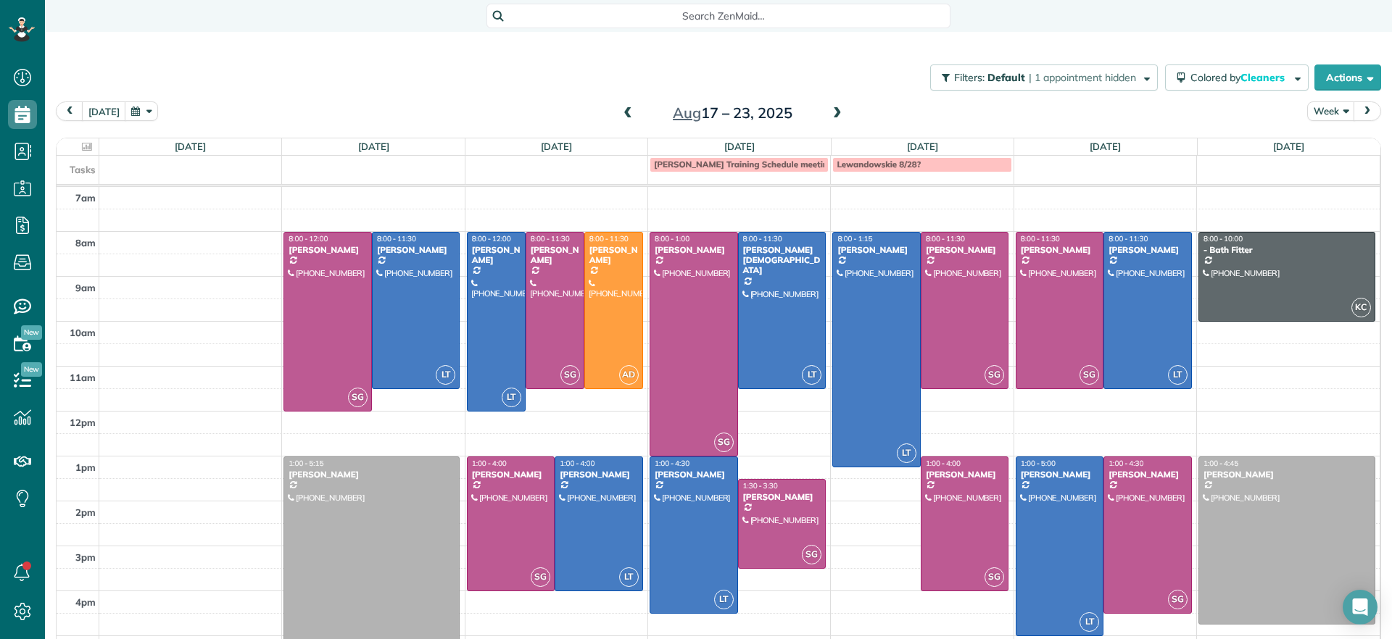
click at [424, 565] on div at bounding box center [371, 552] width 175 height 190
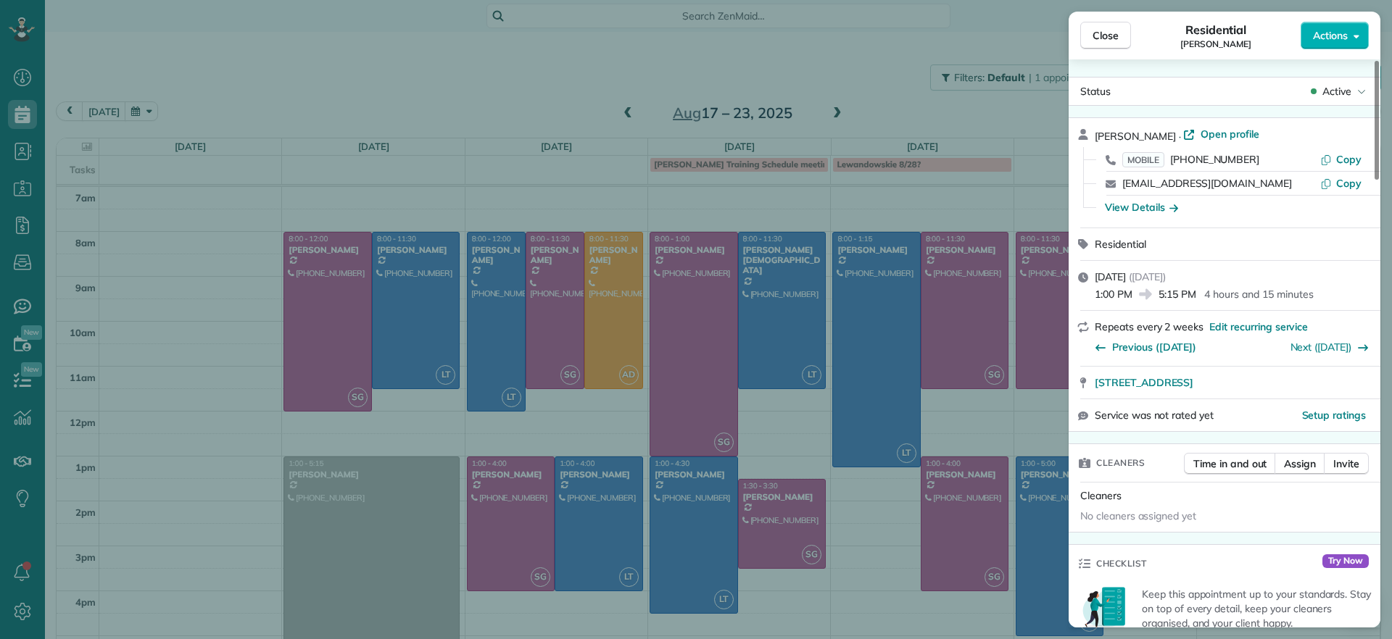
click at [510, 602] on div "Close Residential [PERSON_NAME] Actions Status Active [PERSON_NAME] · Open prof…" at bounding box center [696, 319] width 1392 height 639
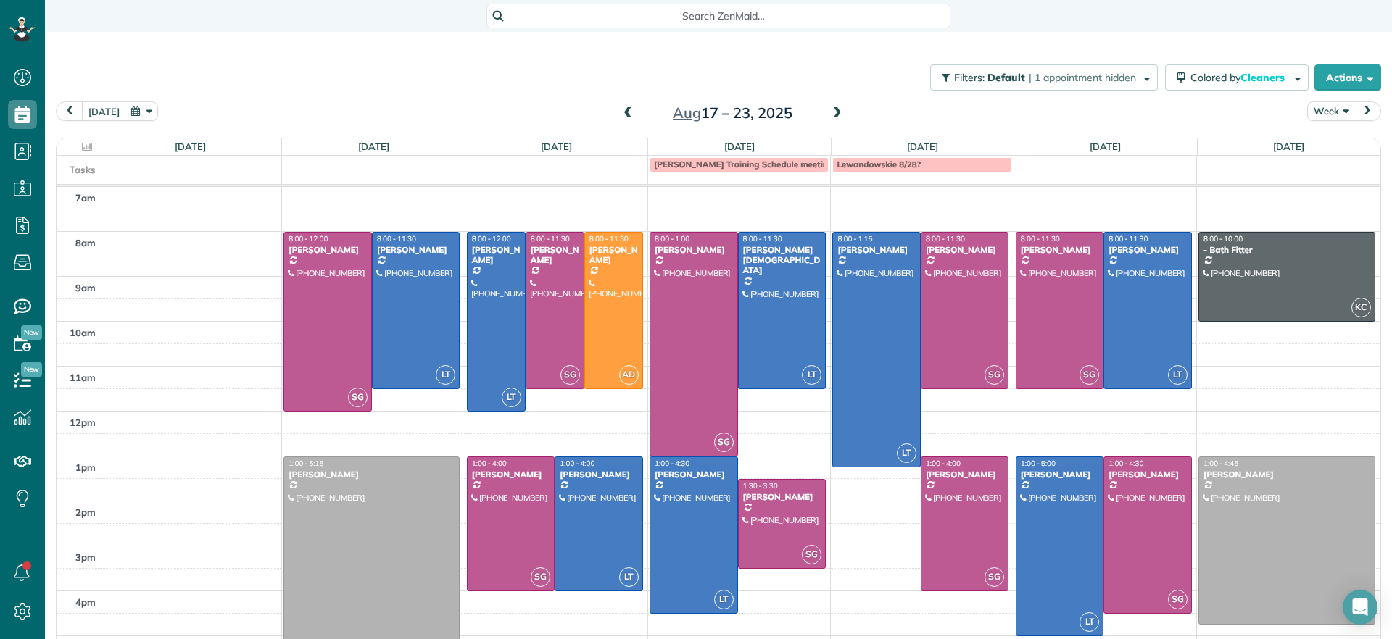
click at [381, 536] on div at bounding box center [371, 552] width 175 height 190
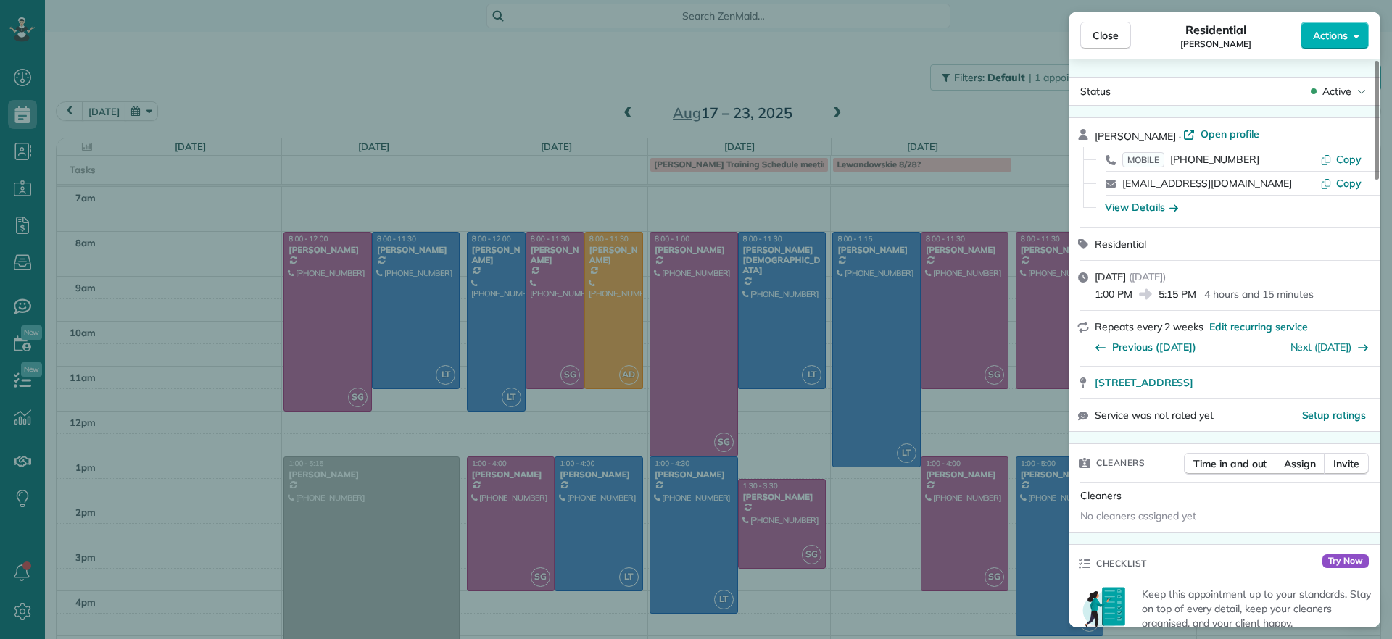
click at [486, 97] on div "Close Residential [PERSON_NAME] Actions Status Active [PERSON_NAME] · Open prof…" at bounding box center [696, 319] width 1392 height 639
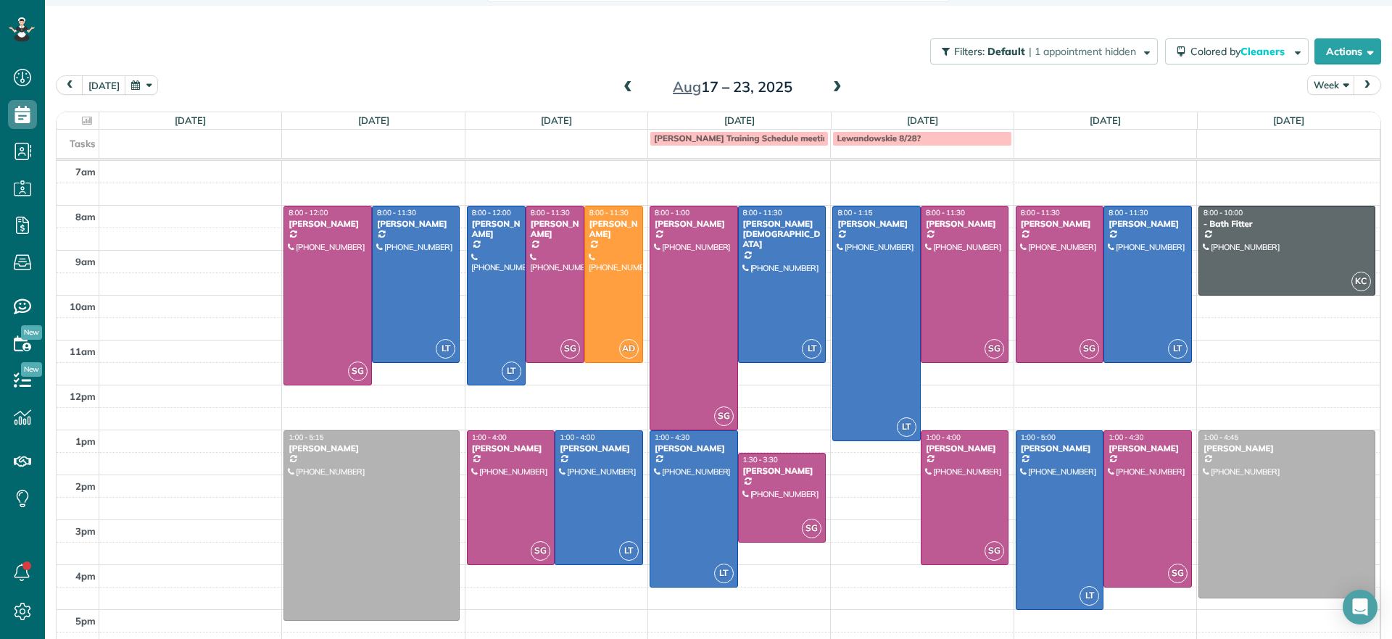
scroll to position [41, 0]
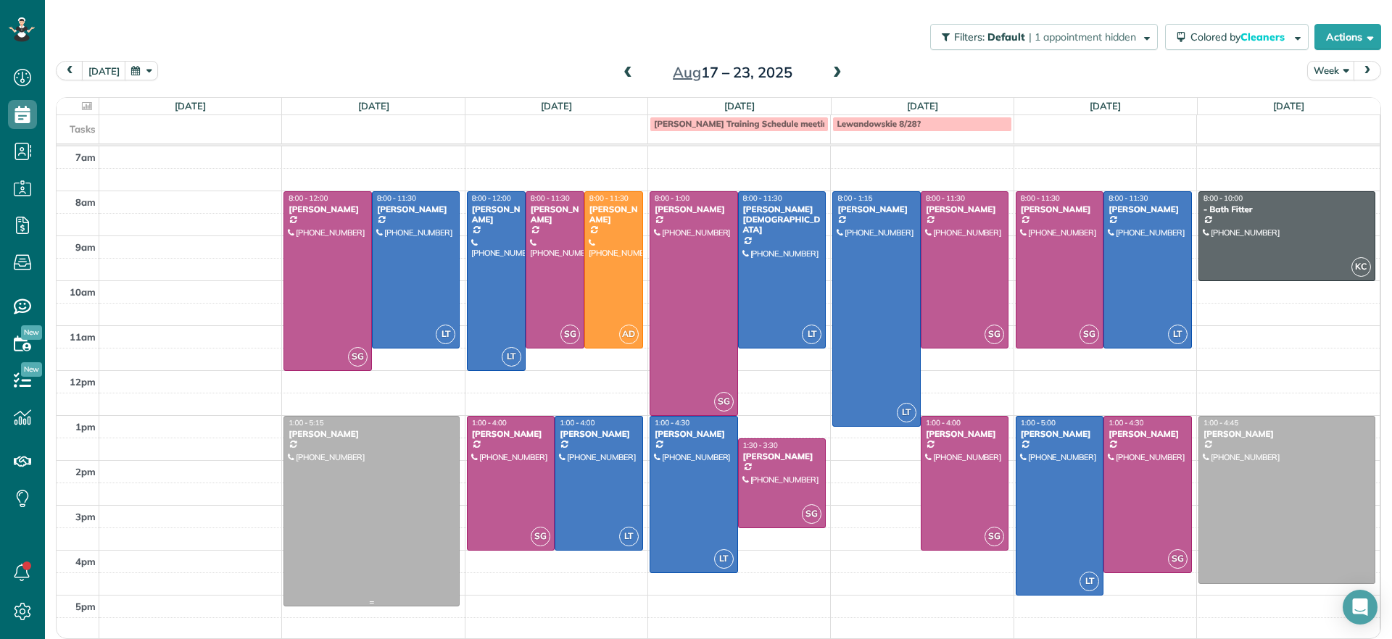
click at [367, 499] on div at bounding box center [371, 512] width 175 height 190
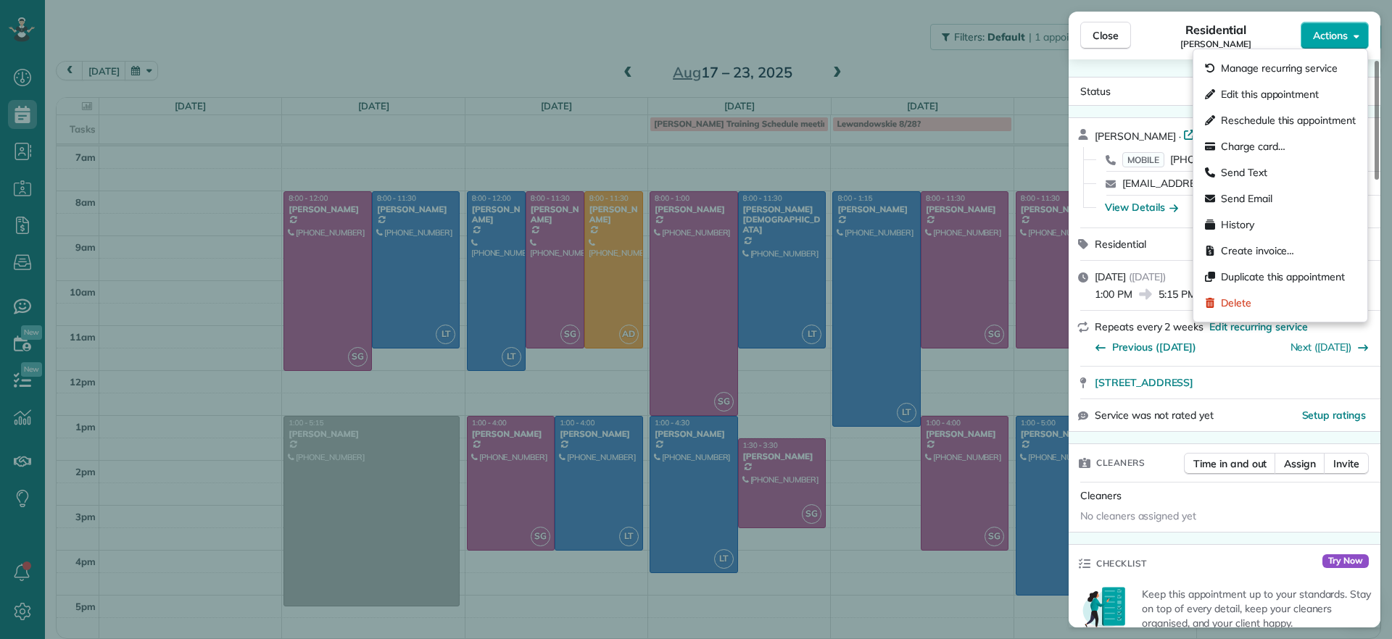
click at [1334, 44] on button "Actions" at bounding box center [1335, 36] width 68 height 28
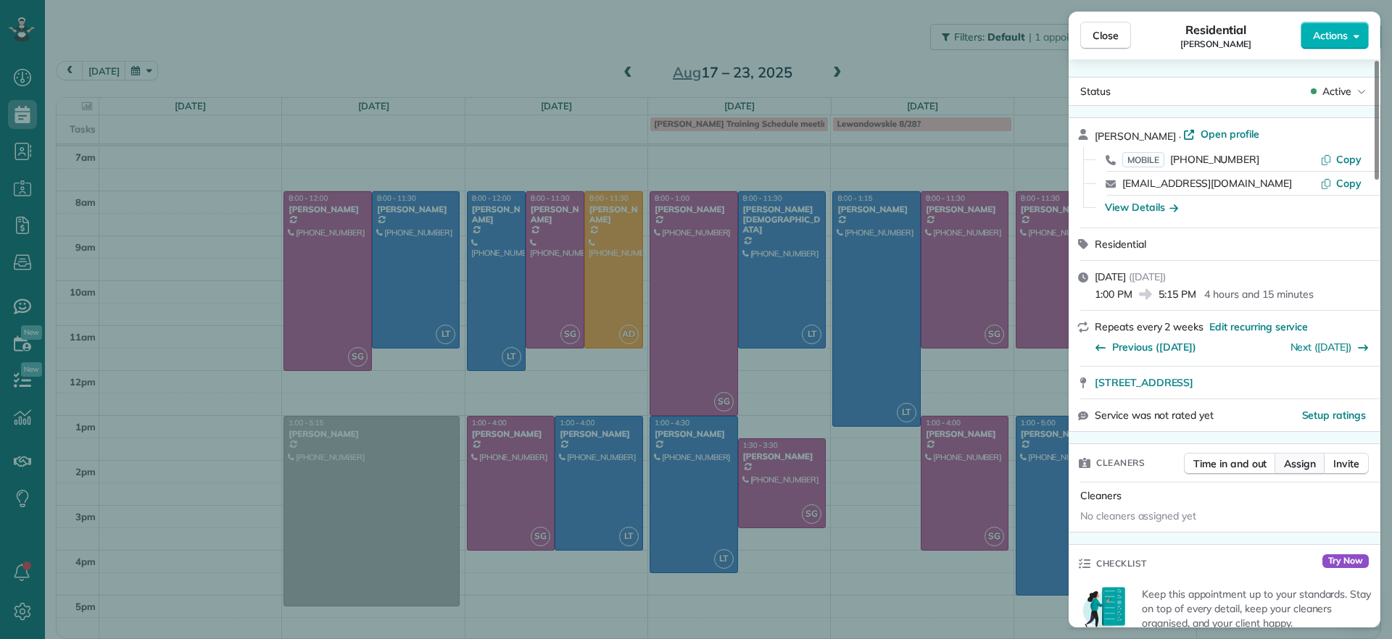
click at [1299, 457] on span "Assign" at bounding box center [1300, 464] width 32 height 14
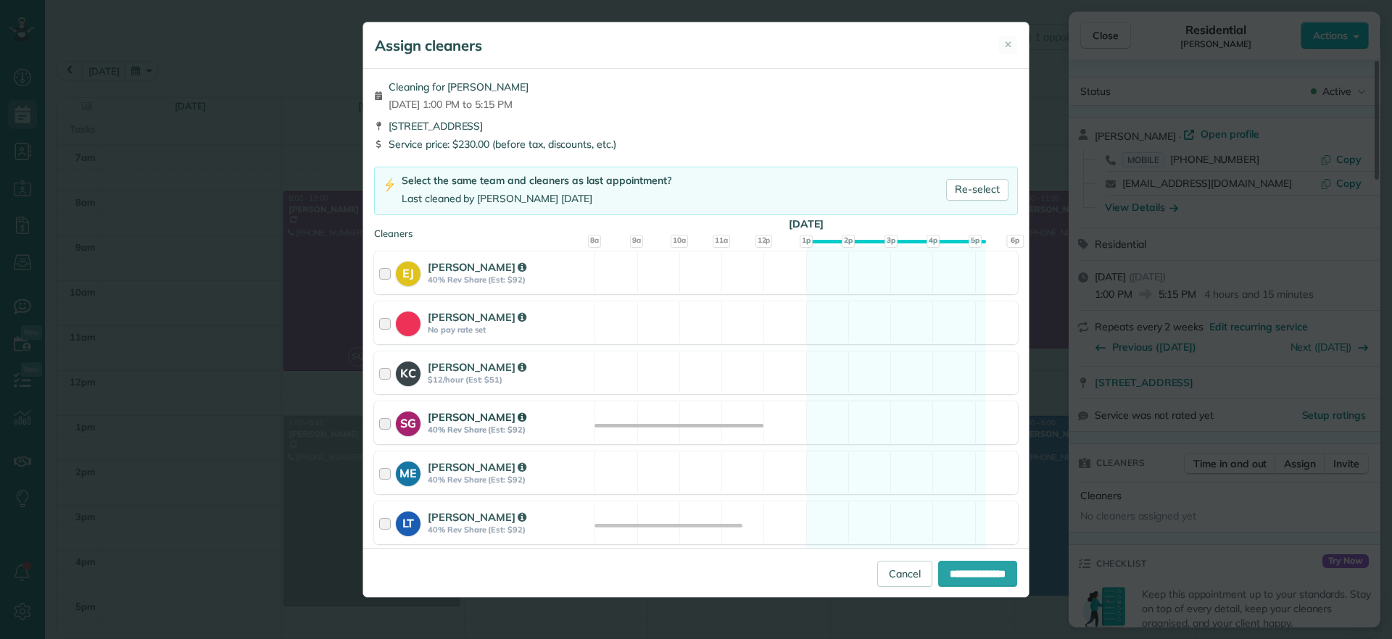
click at [892, 424] on div "SG [PERSON_NAME] 40% Rev Share (Est: $92) Available" at bounding box center [696, 423] width 644 height 43
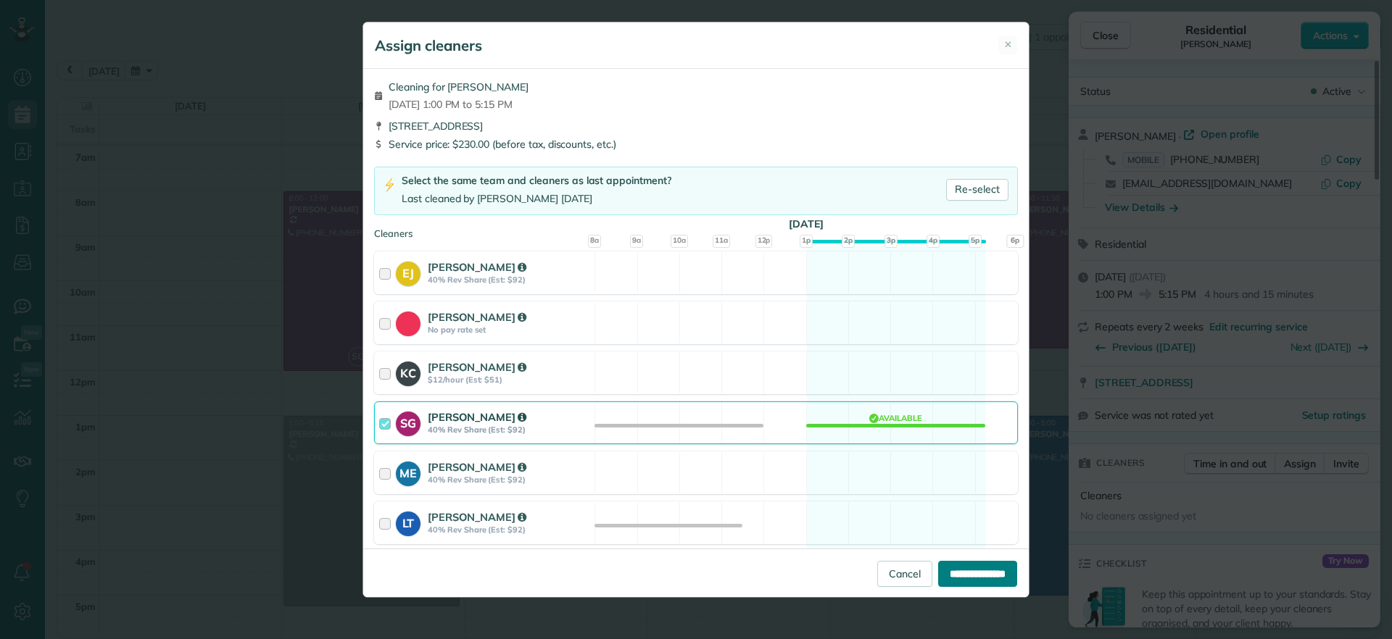
click at [988, 583] on input "**********" at bounding box center [977, 574] width 79 height 26
type input "**********"
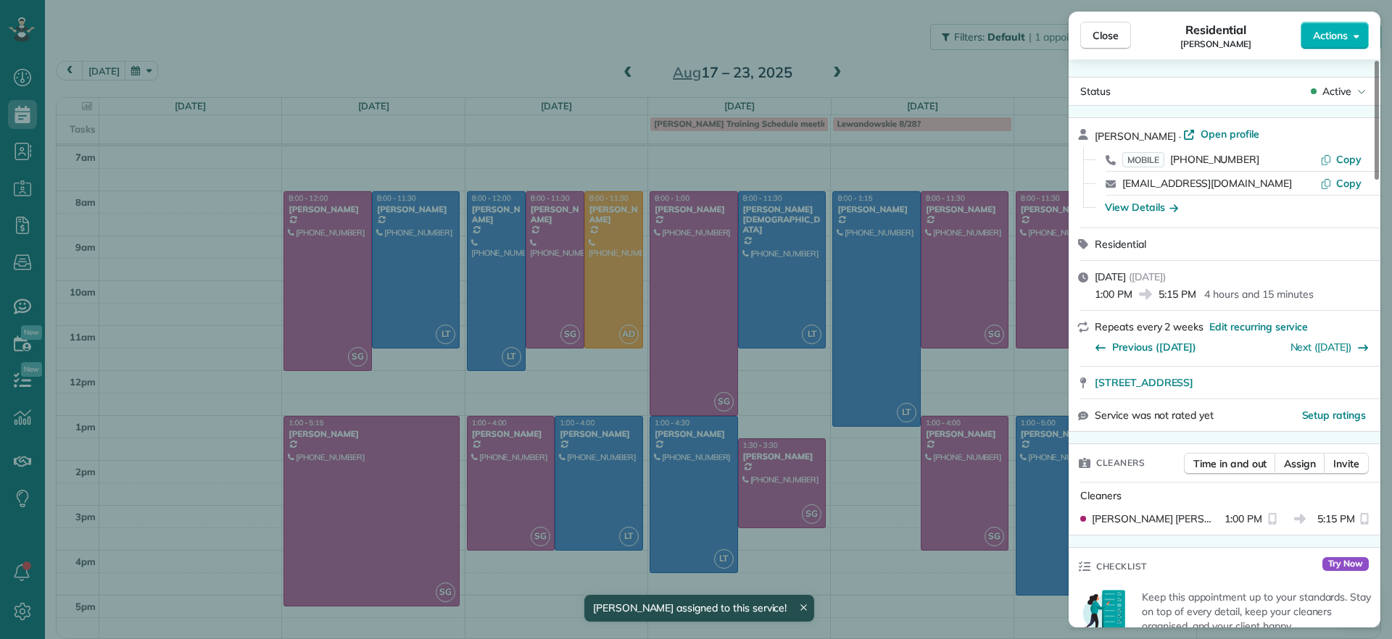
click at [272, 42] on div "Close Residential [PERSON_NAME] Actions Status Active [PERSON_NAME] · Open prof…" at bounding box center [696, 319] width 1392 height 639
